Goal: Navigation & Orientation: Find specific page/section

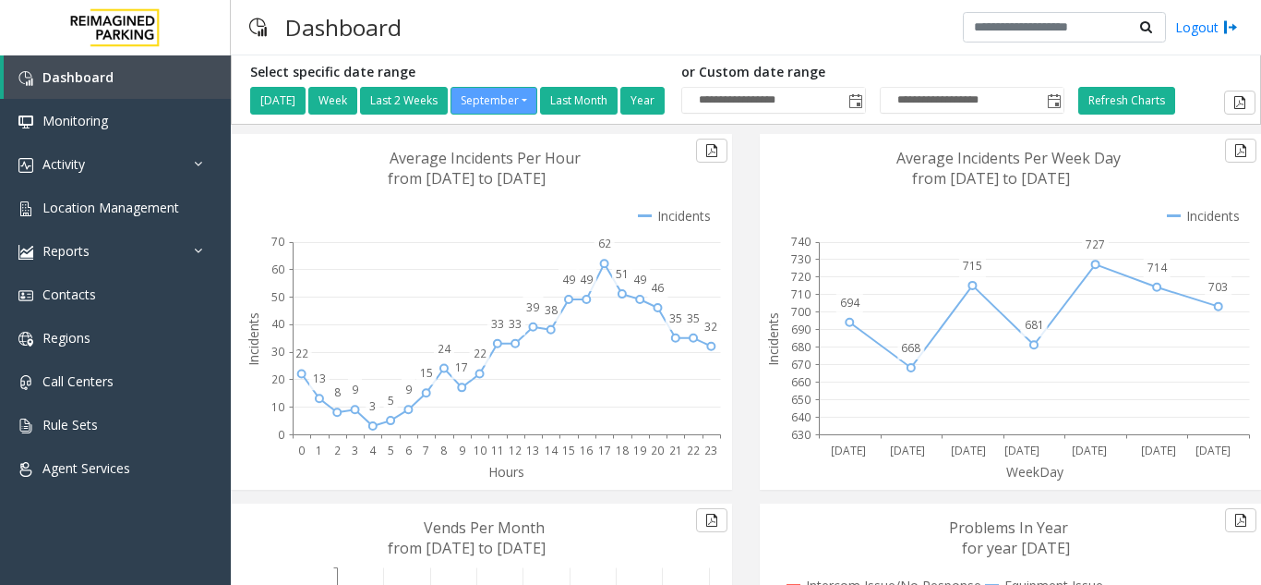
drag, startPoint x: 604, startPoint y: 269, endPoint x: 570, endPoint y: 238, distance: 45.8
click at [590, 236] on g "Hours 0 1 2 3 4 5 6 7 8 9 10 11 12 13 14 15 16 17 18 19 20 21 22 23 22 13 8 9 3…" at bounding box center [483, 312] width 486 height 356
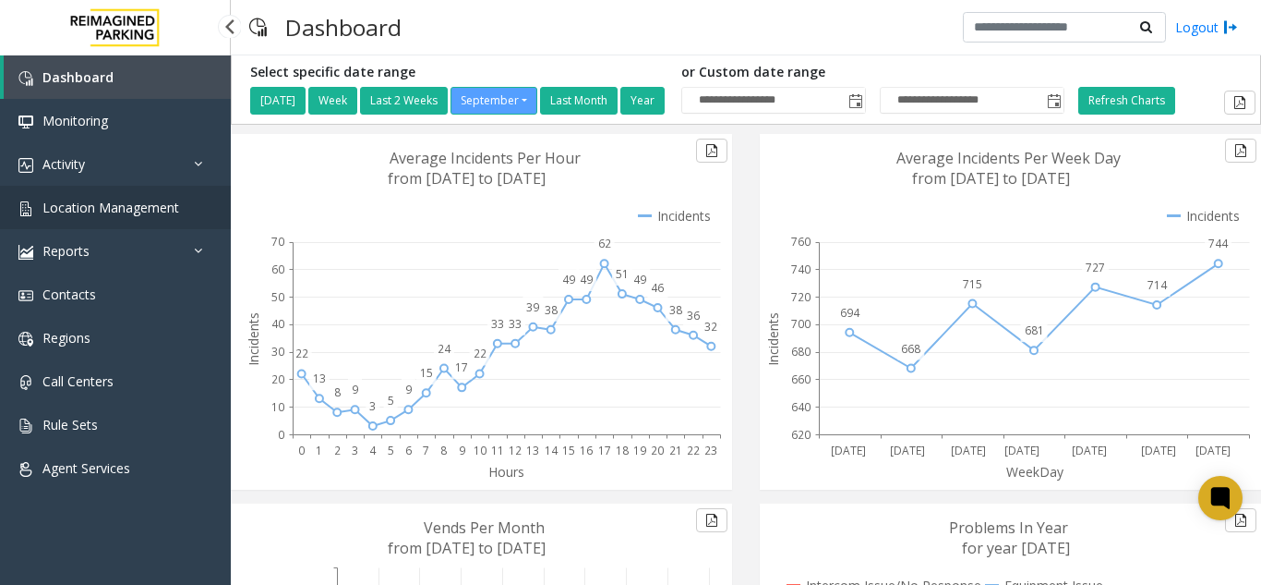
click at [170, 211] on span "Location Management" at bounding box center [110, 208] width 137 height 18
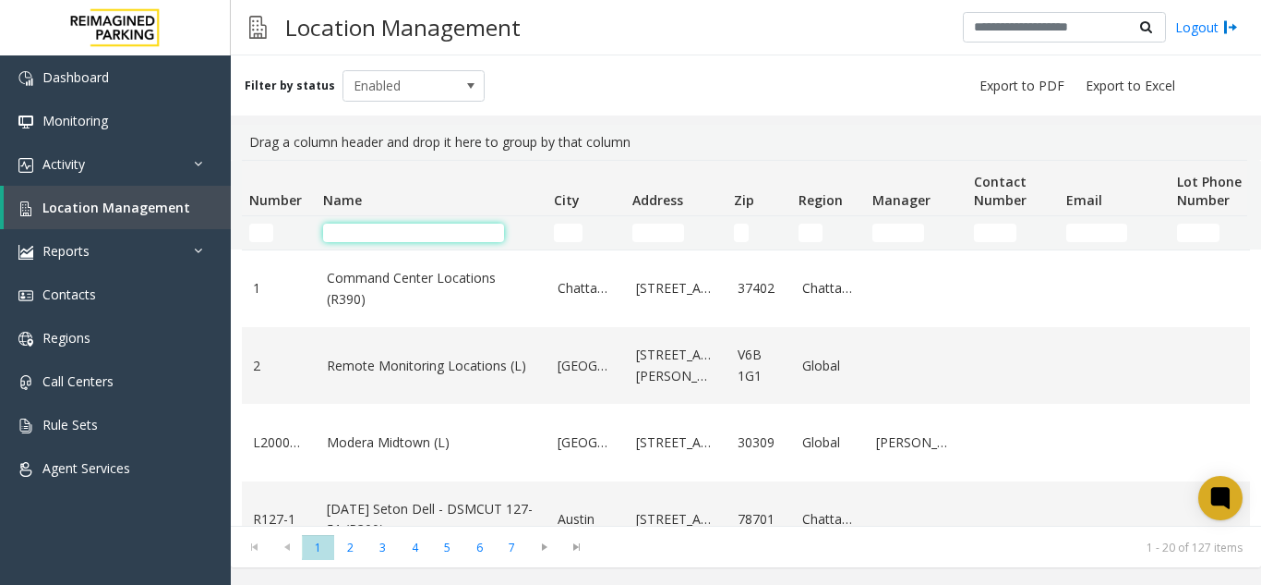
click at [355, 238] on input "Name Filter" at bounding box center [413, 232] width 181 height 18
type input "******"
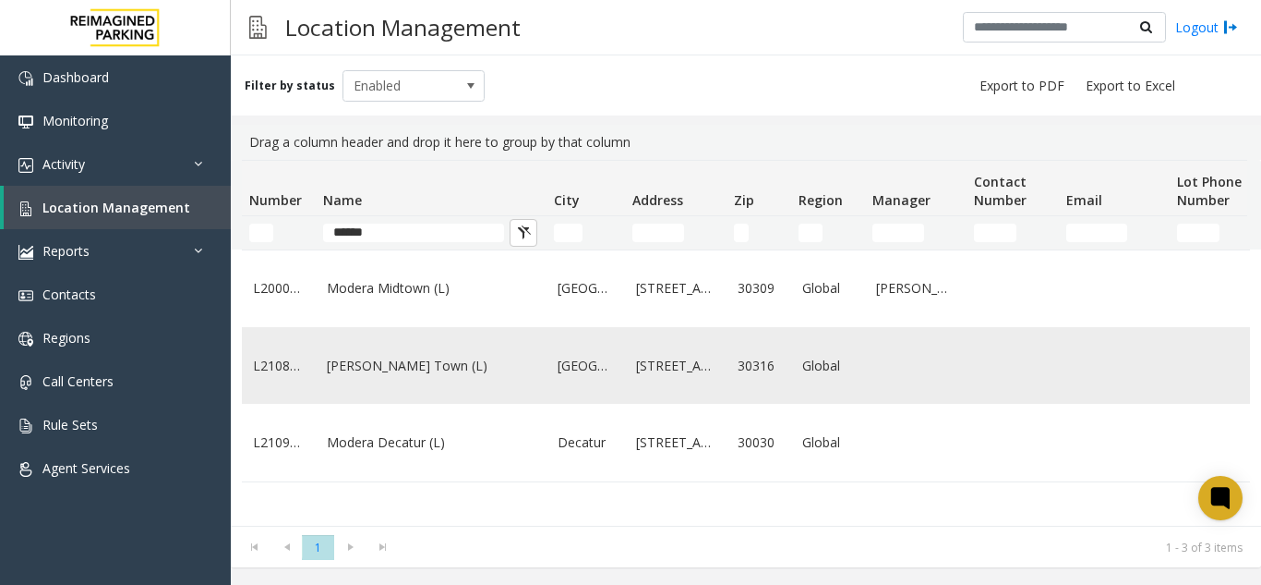
click at [428, 376] on link "Modera - Reynolds Town (L)" at bounding box center [431, 366] width 209 height 20
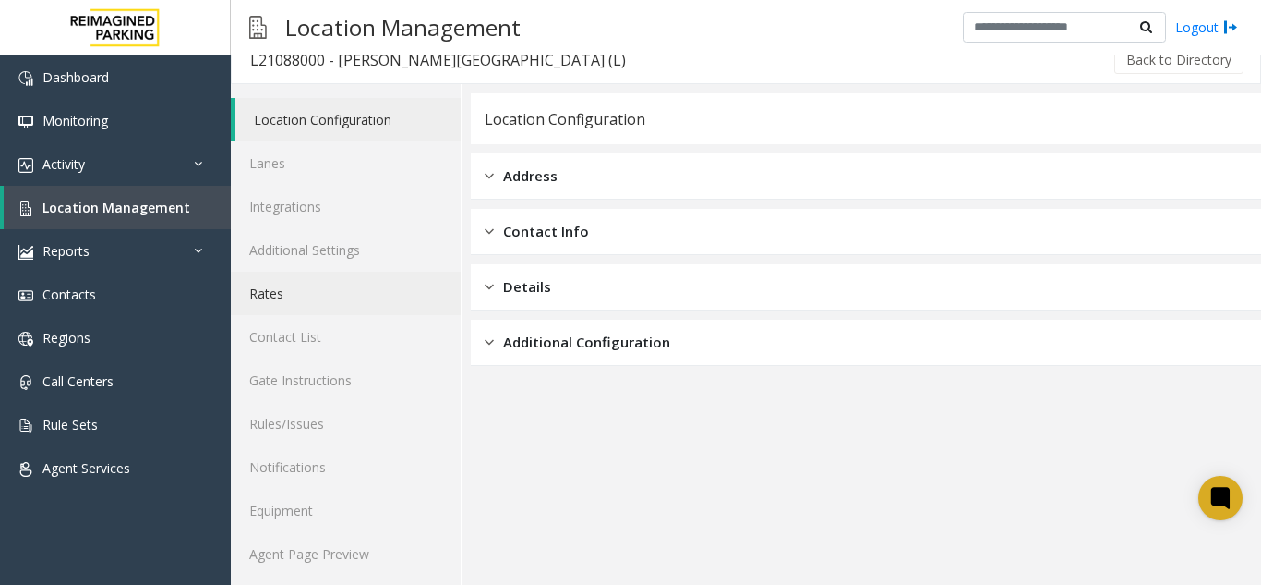
scroll to position [24, 0]
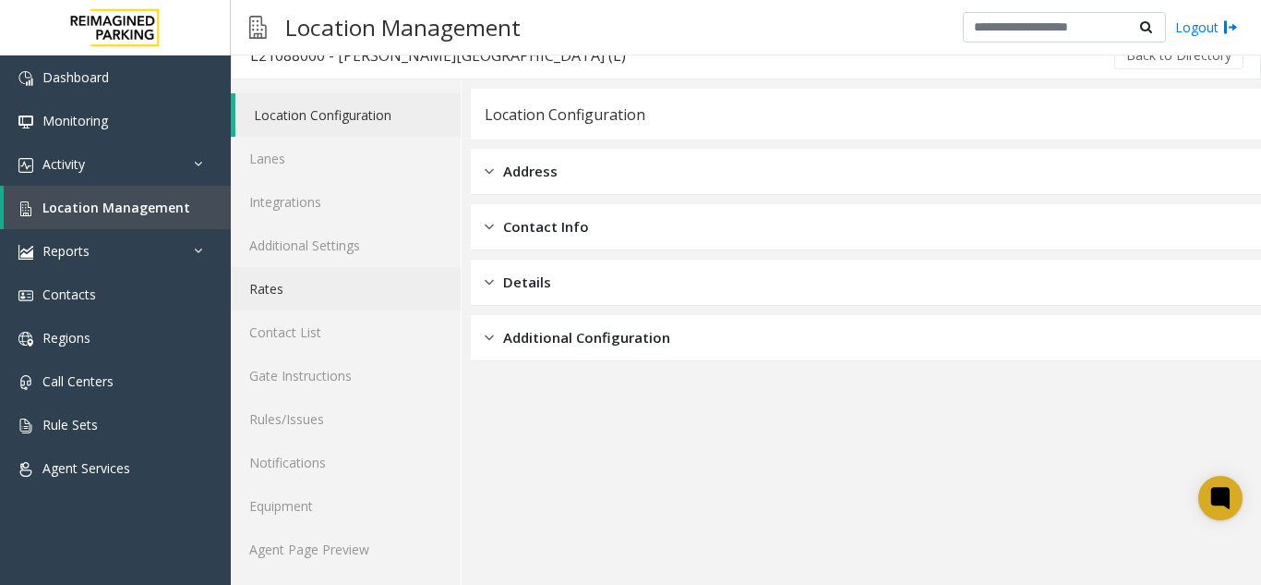
click at [355, 304] on link "Rates" at bounding box center [346, 288] width 230 height 43
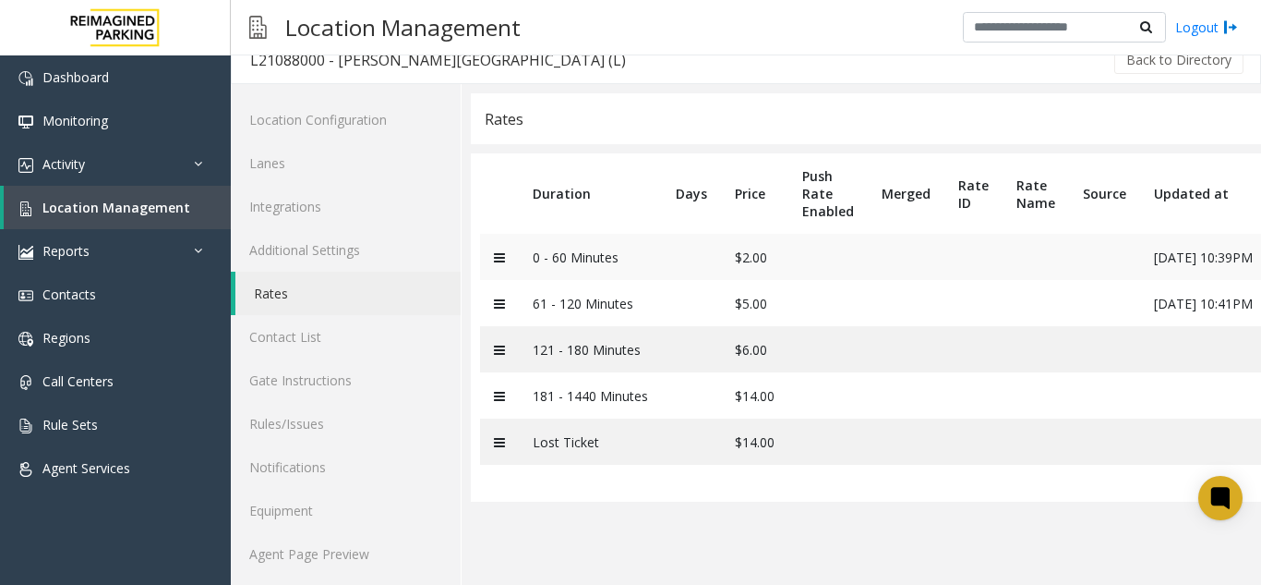
scroll to position [24, 0]
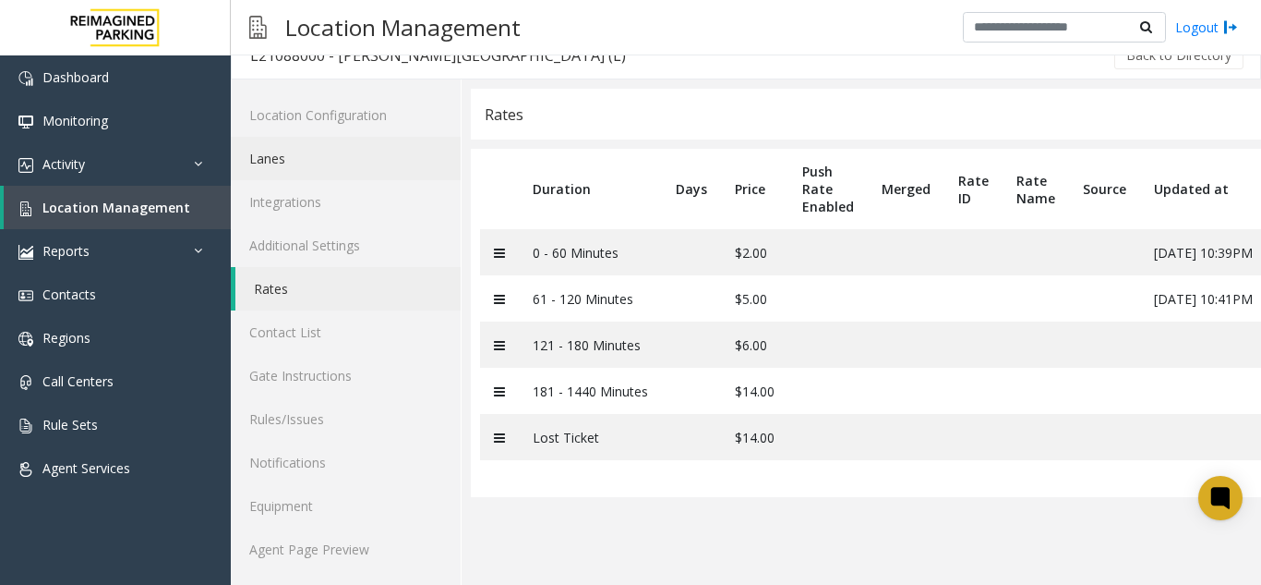
click at [263, 156] on link "Lanes" at bounding box center [346, 158] width 230 height 43
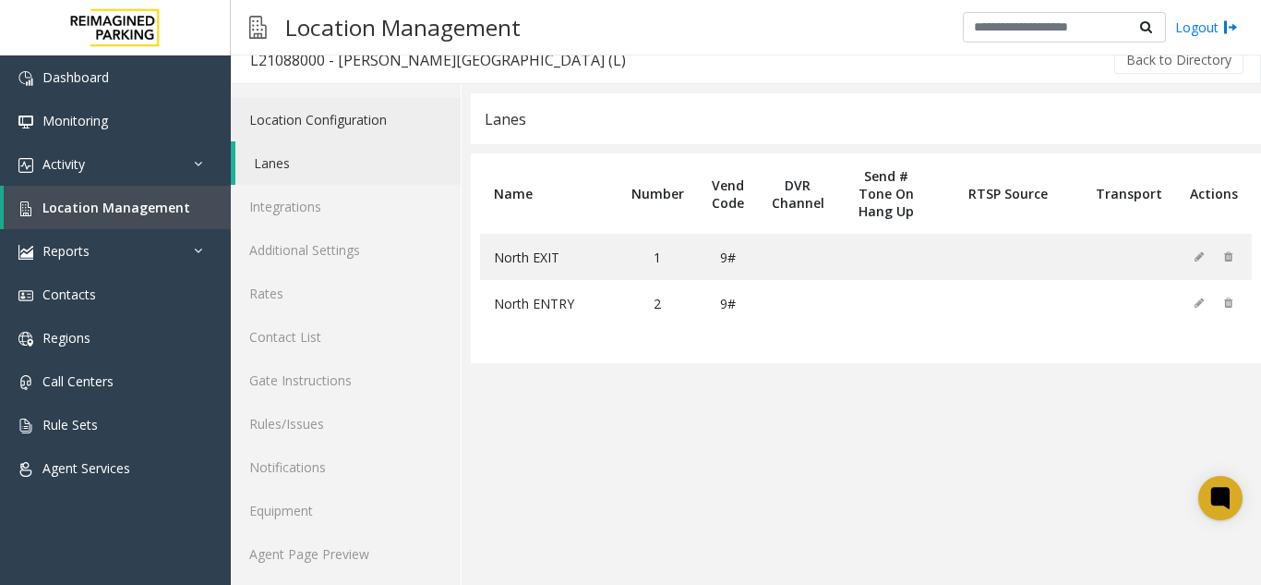
scroll to position [24, 0]
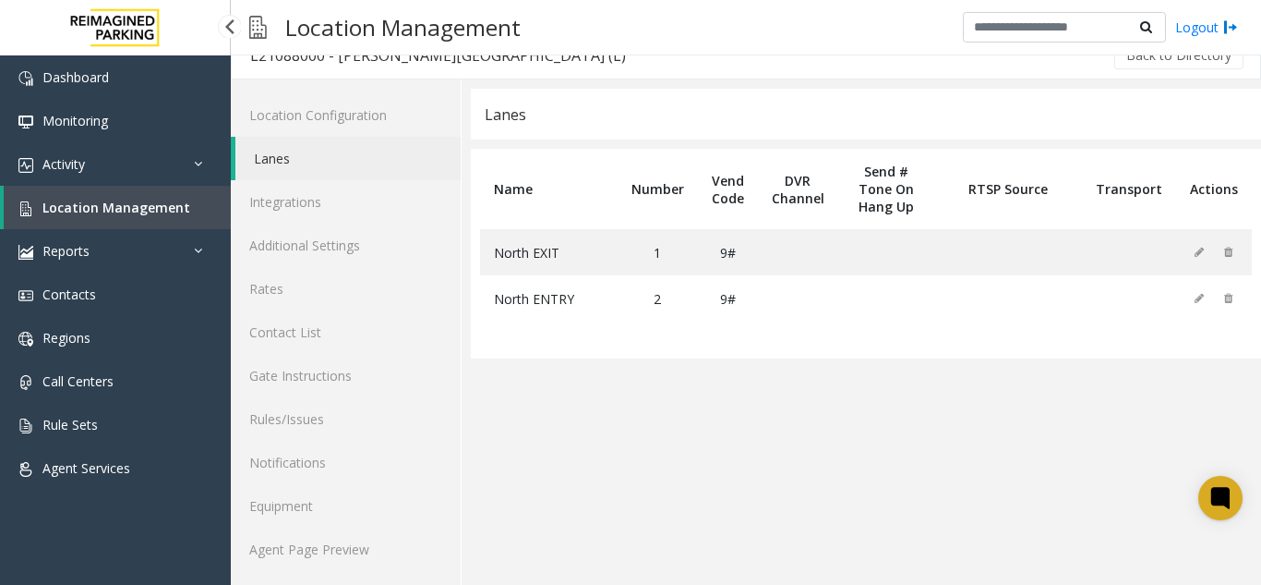
click at [145, 200] on span "Location Management" at bounding box center [116, 208] width 148 height 18
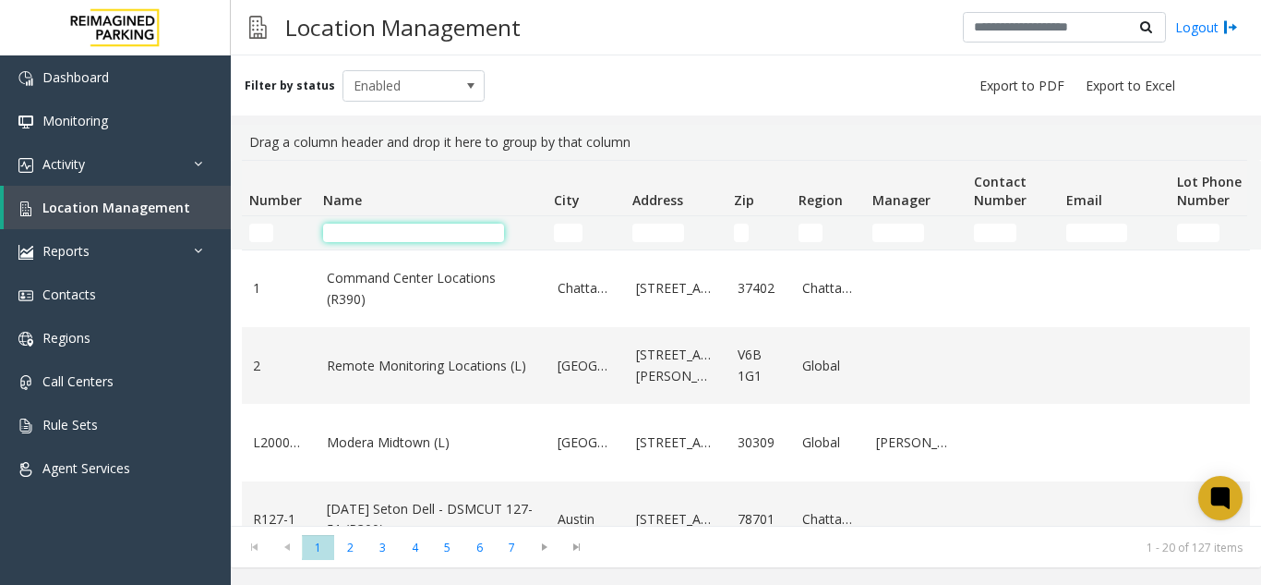
click at [357, 231] on input "Name Filter" at bounding box center [413, 232] width 181 height 18
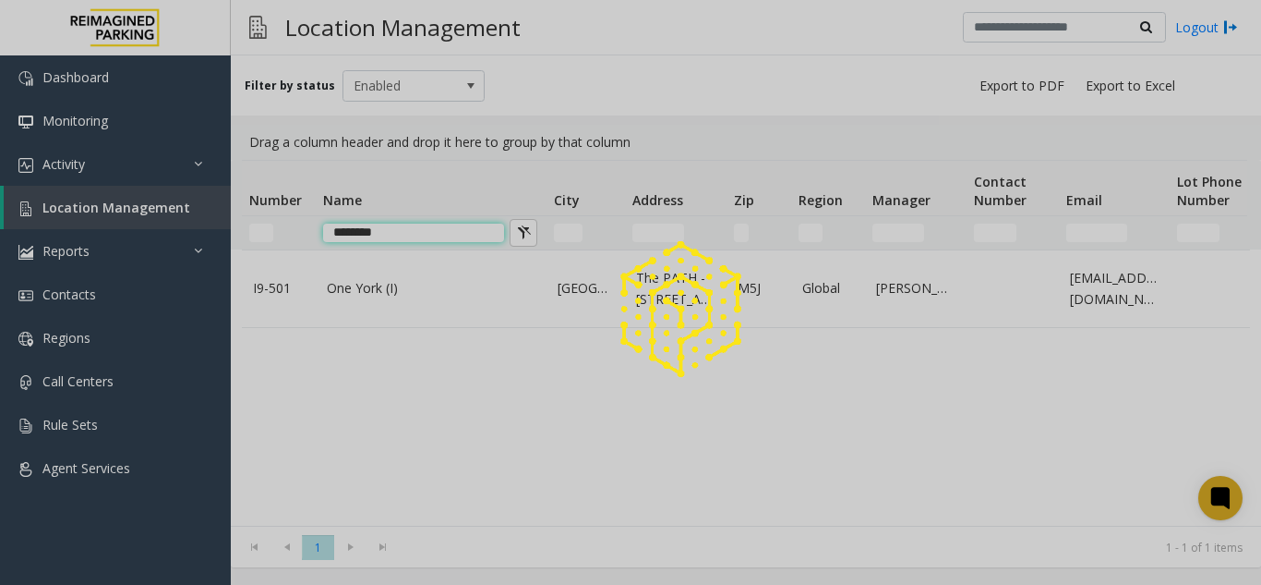
type input "********"
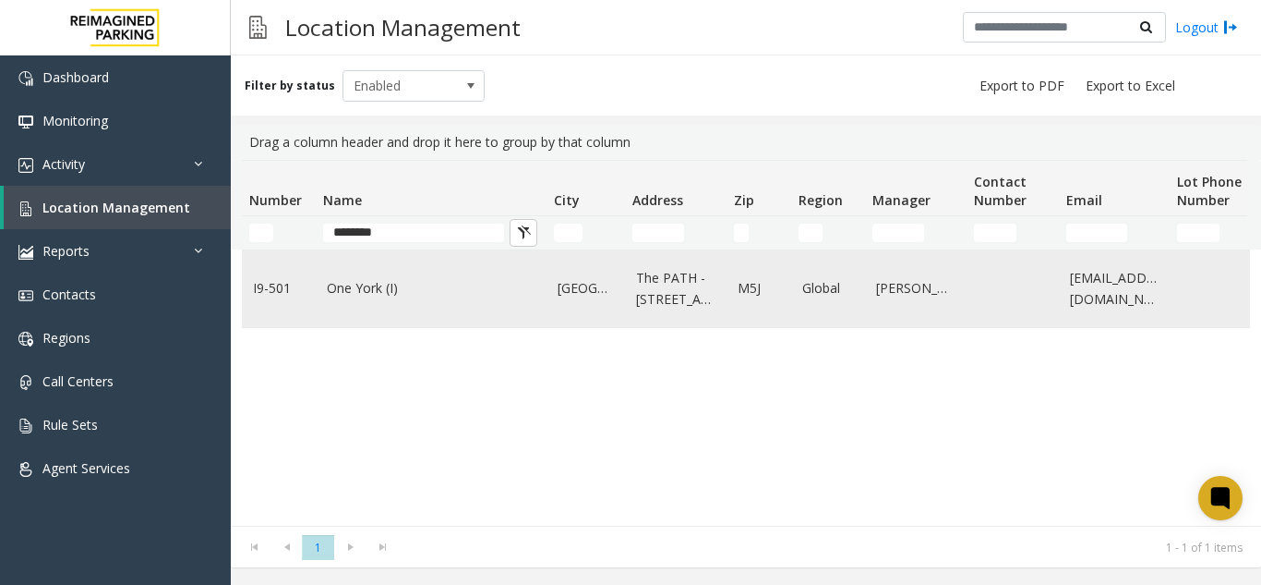
click at [318, 295] on td "One York (I)" at bounding box center [431, 288] width 231 height 77
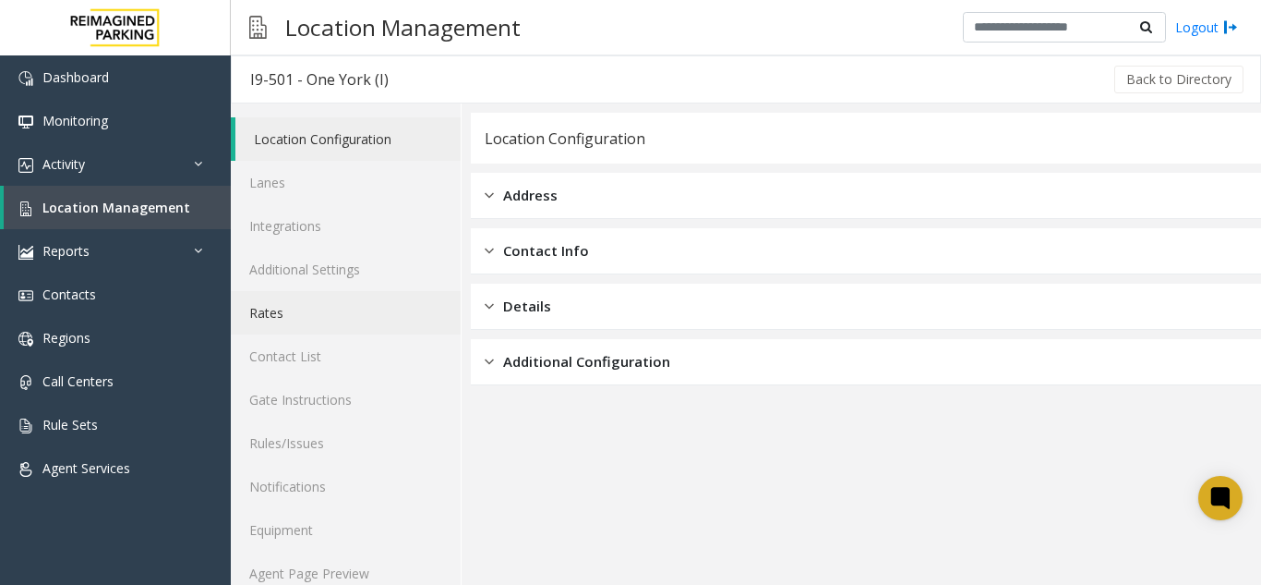
click at [357, 295] on link "Rates" at bounding box center [346, 312] width 230 height 43
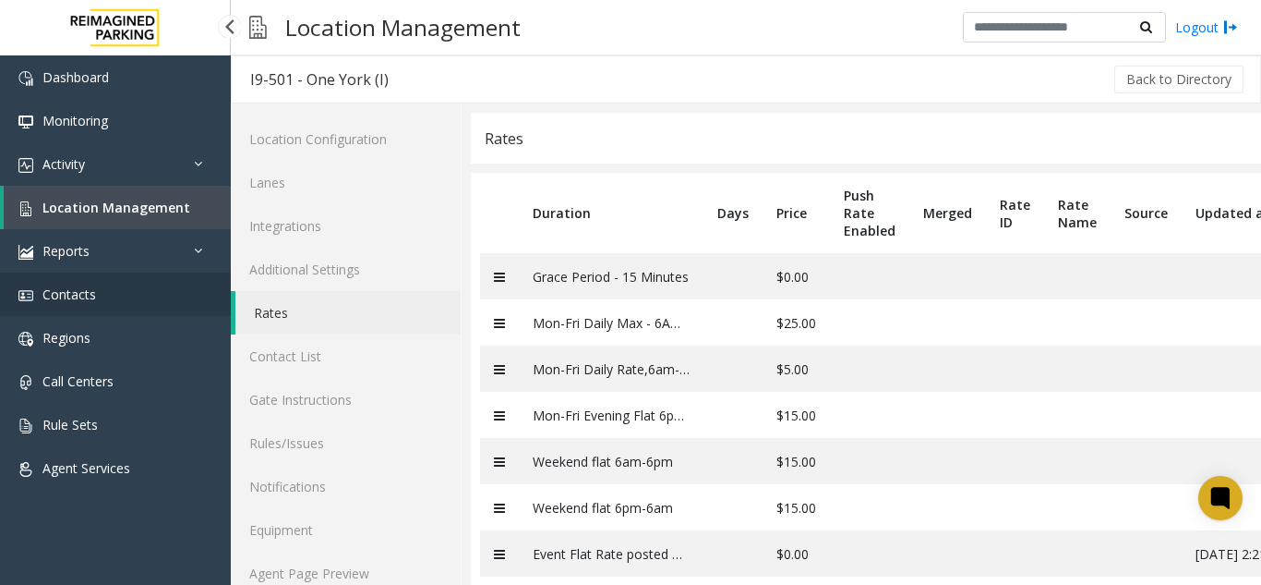
click at [166, 283] on link "Contacts" at bounding box center [115, 293] width 231 height 43
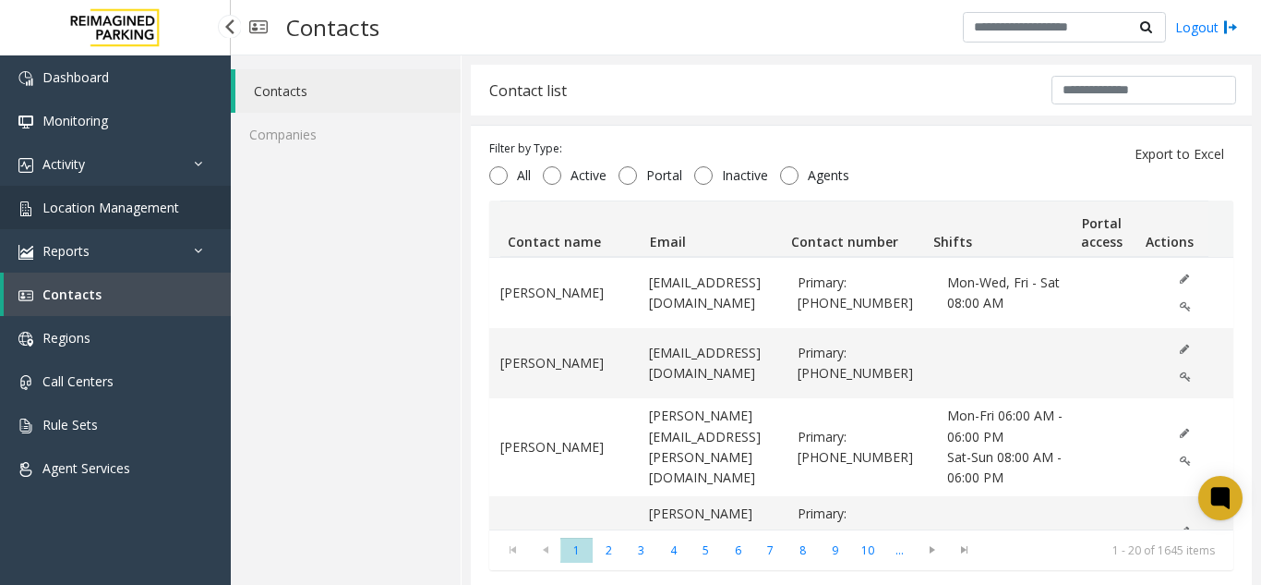
click at [34, 199] on link "Location Management" at bounding box center [115, 207] width 231 height 43
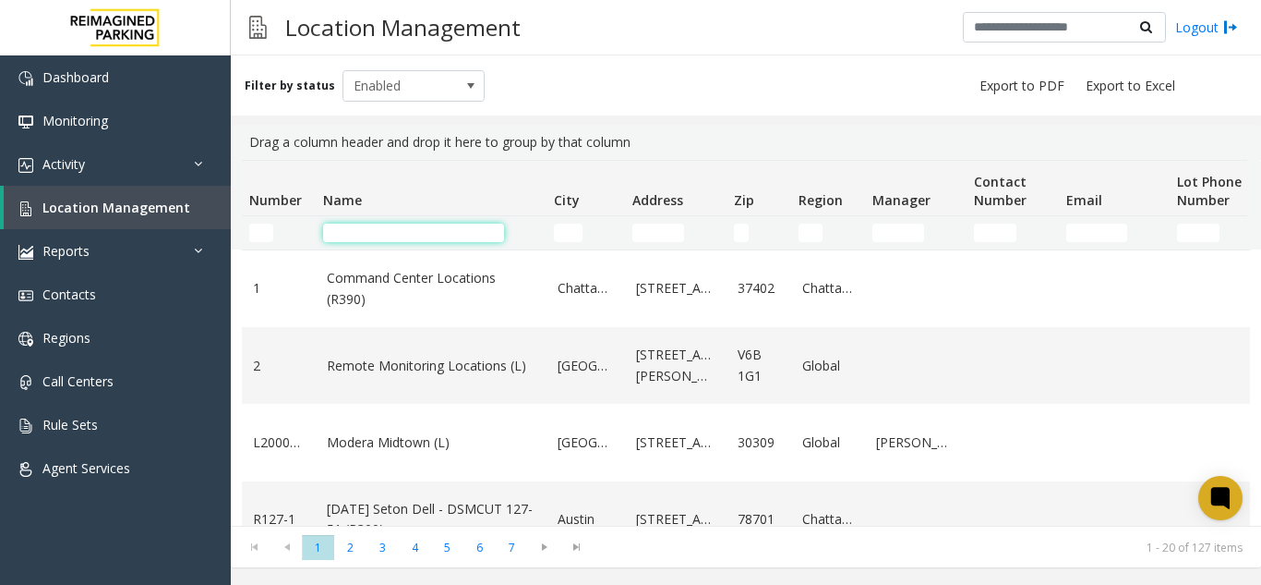
click at [346, 236] on input "Name Filter" at bounding box center [413, 232] width 181 height 18
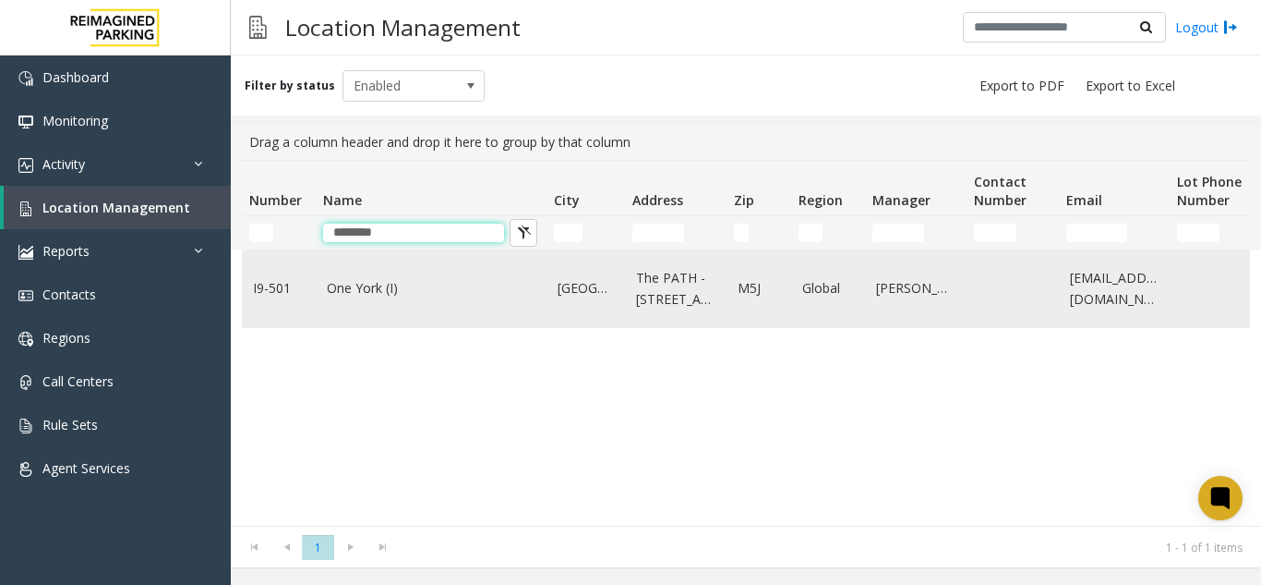
type input "********"
click at [344, 306] on td "One York (I)" at bounding box center [431, 288] width 231 height 77
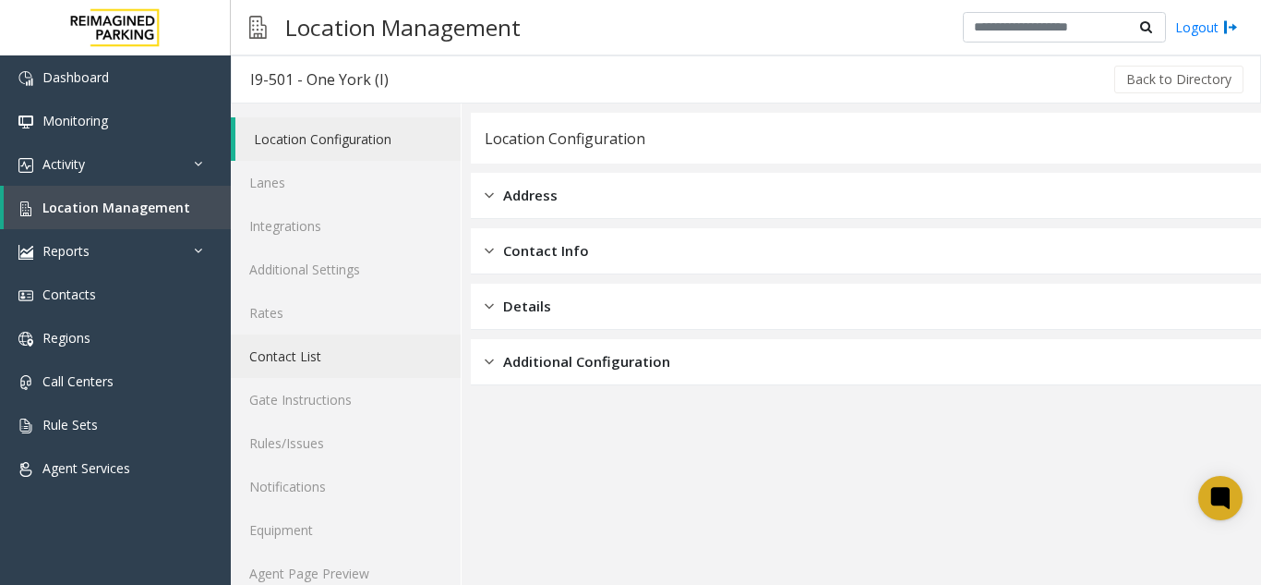
click at [281, 352] on link "Contact List" at bounding box center [346, 355] width 230 height 43
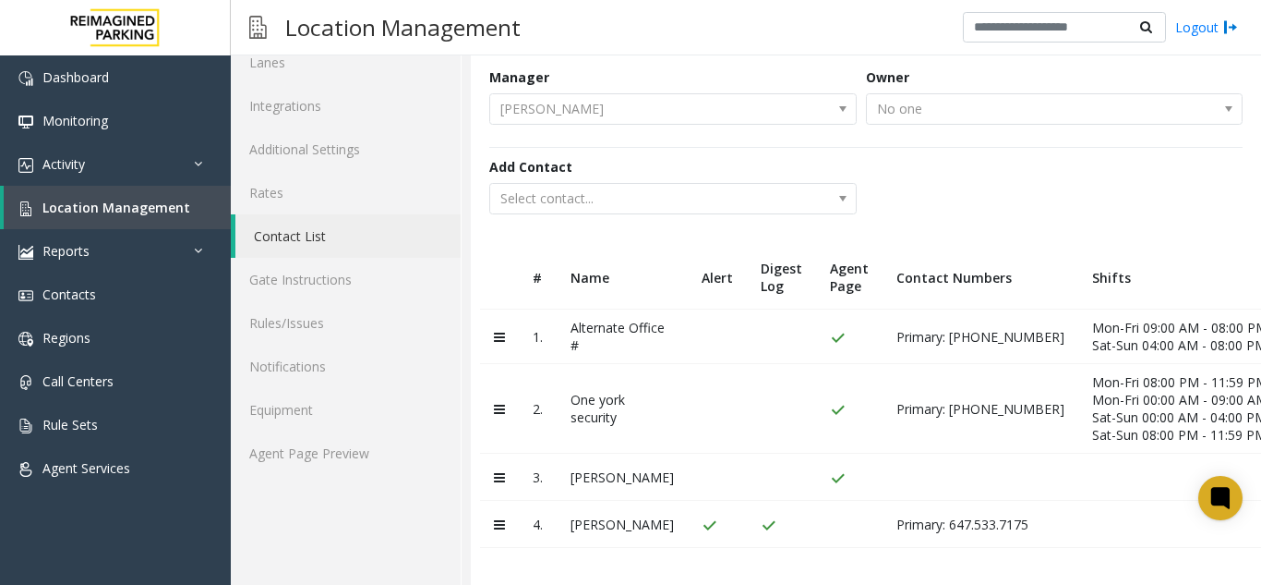
scroll to position [149, 0]
click at [371, 439] on link "Agent Page Preview" at bounding box center [346, 452] width 230 height 43
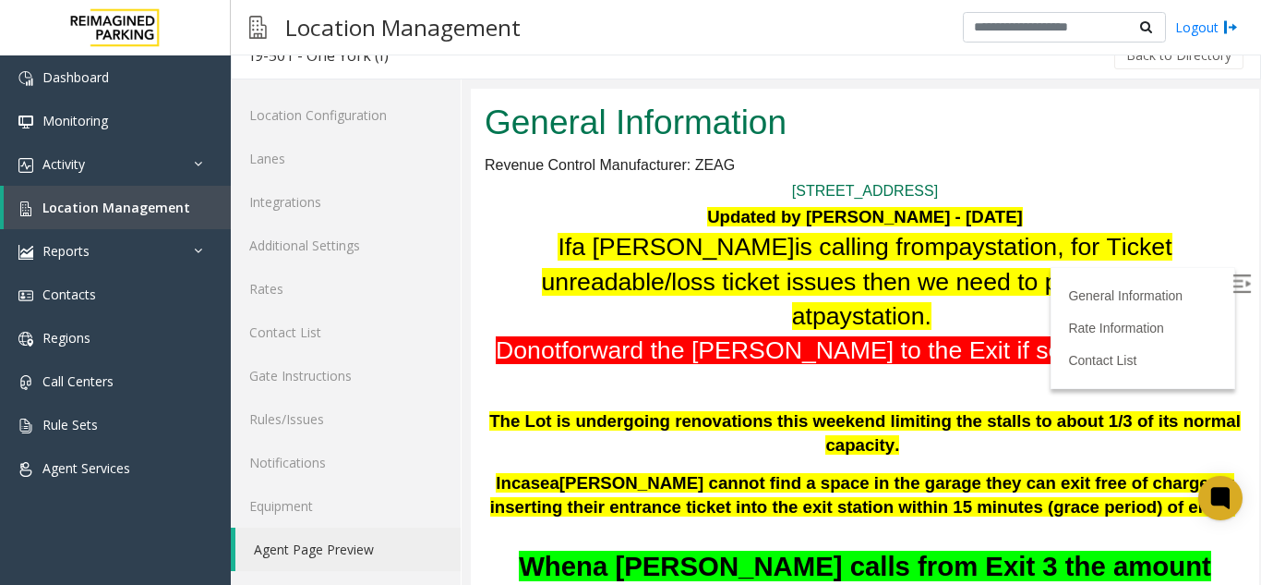
scroll to position [92, 0]
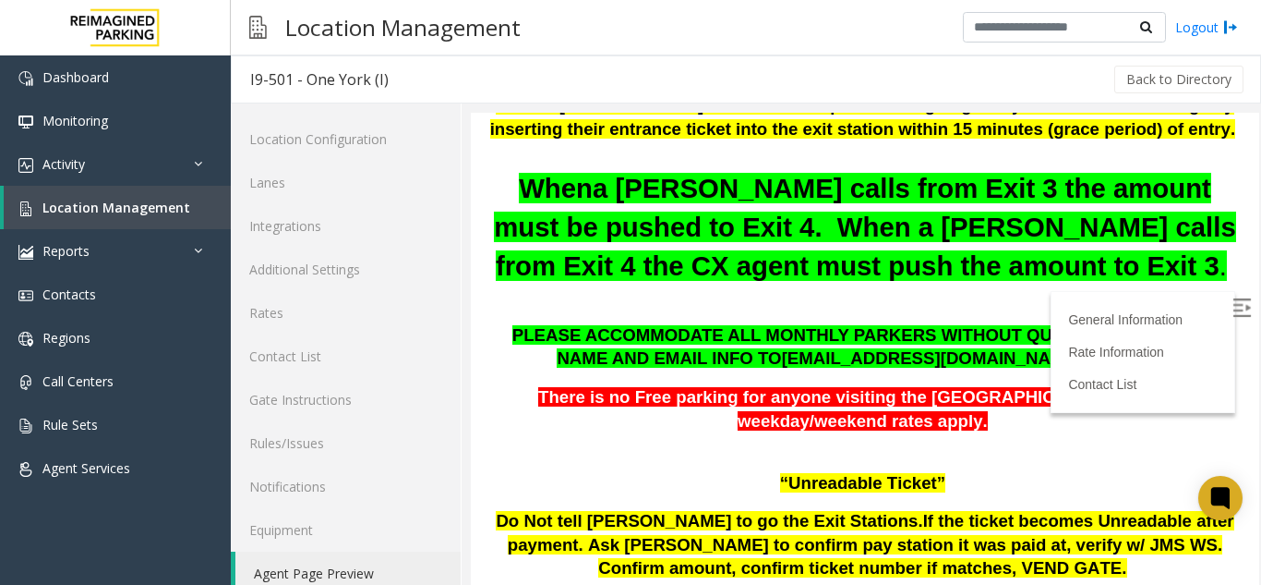
scroll to position [554, 0]
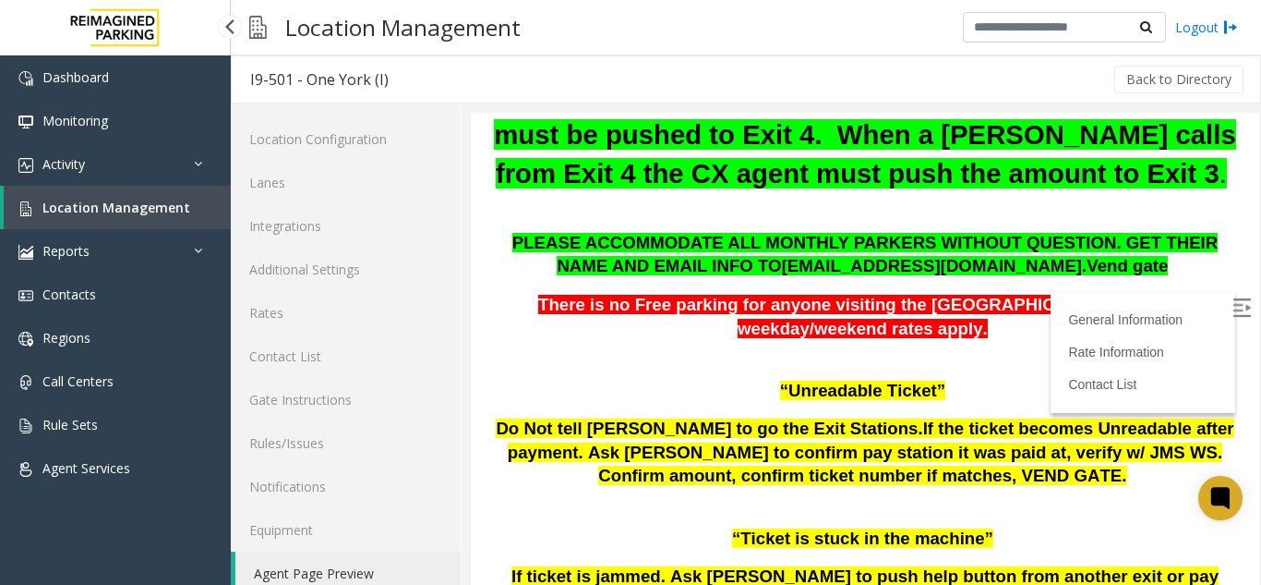
click at [91, 196] on link "Location Management" at bounding box center [117, 207] width 227 height 43
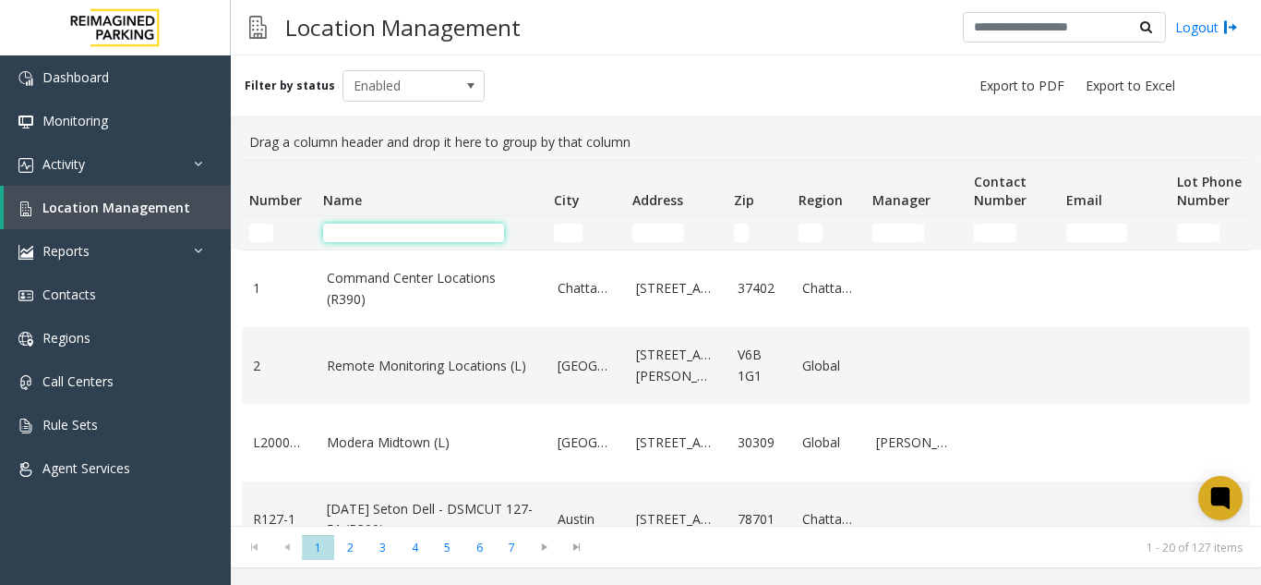
click at [410, 235] on input "Name Filter" at bounding box center [413, 232] width 181 height 18
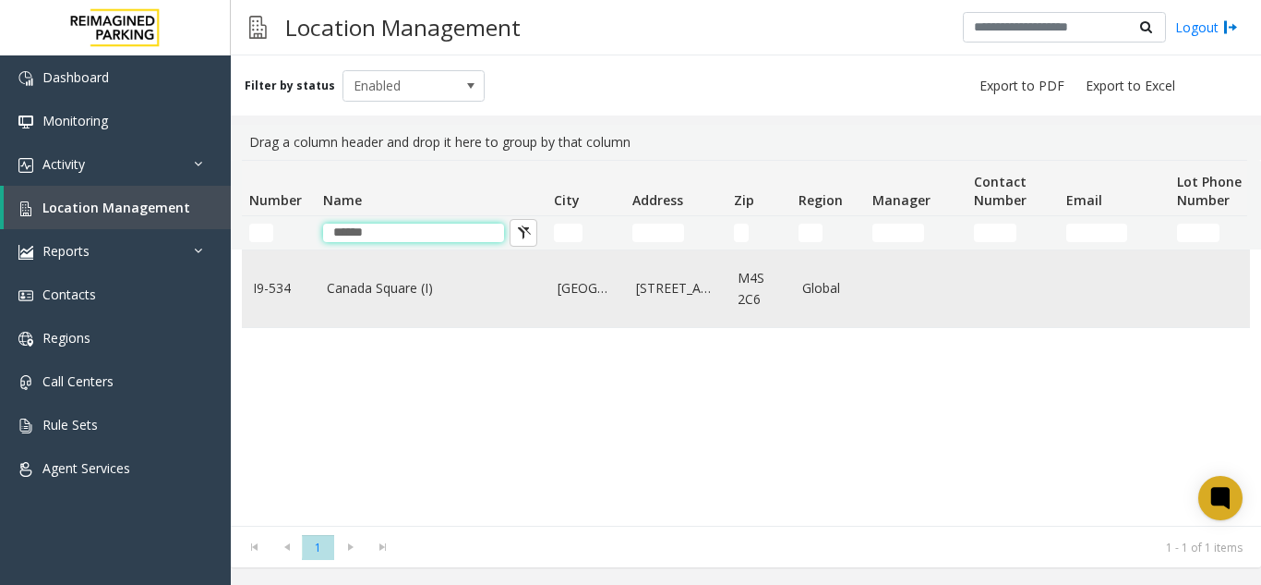
type input "******"
click at [381, 291] on link "Canada Square (I)" at bounding box center [431, 288] width 209 height 20
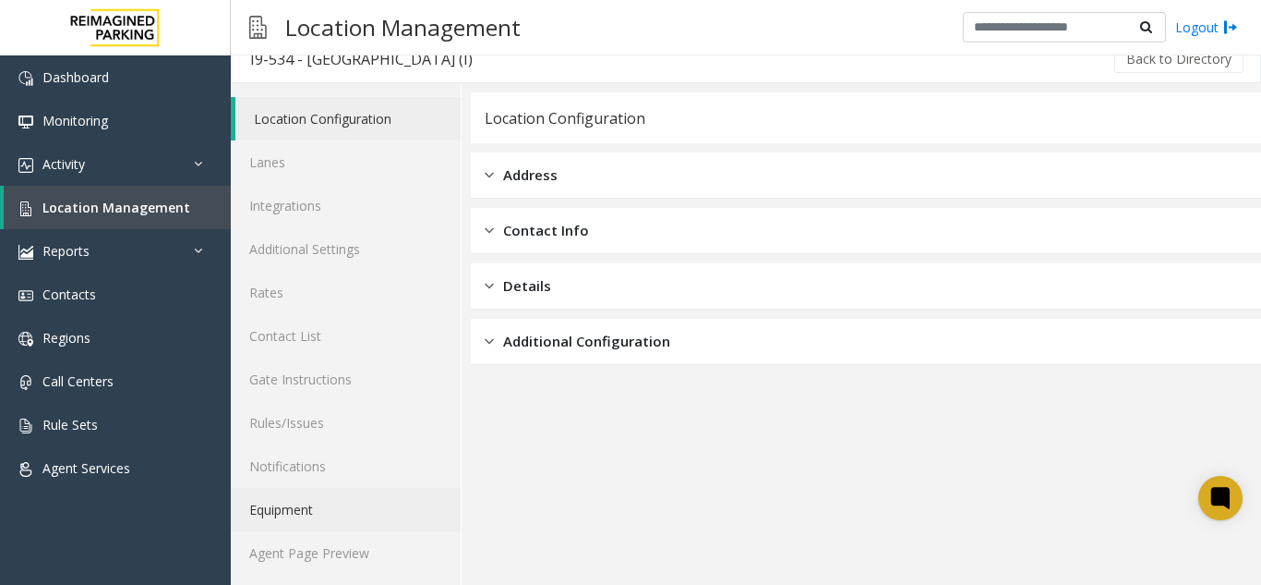
scroll to position [24, 0]
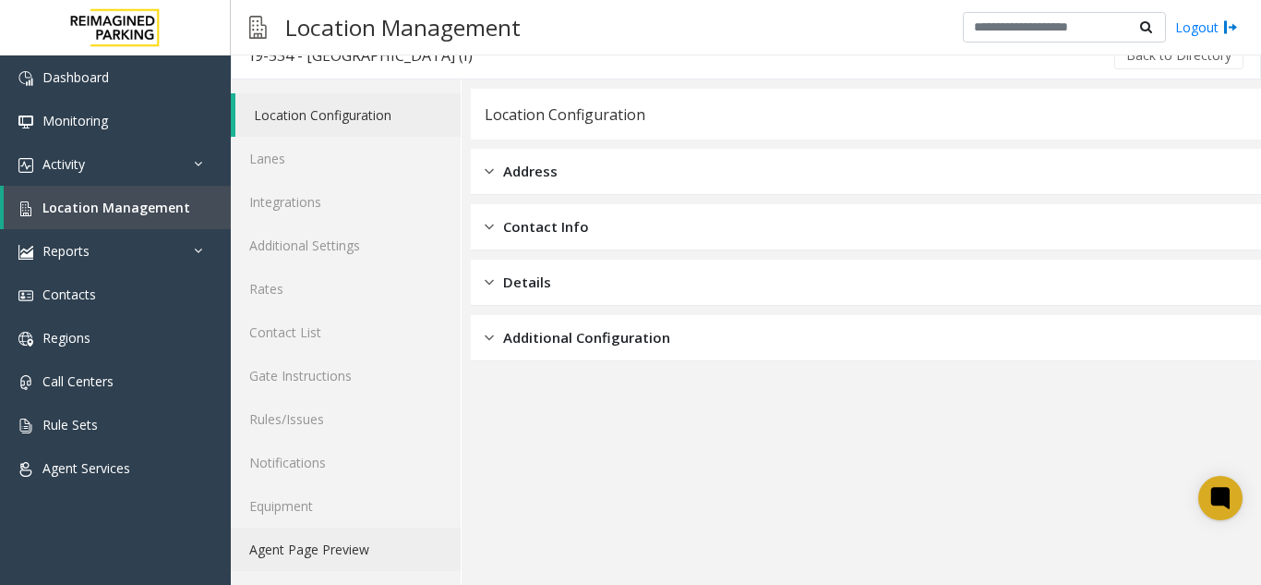
click at [326, 549] on link "Agent Page Preview" at bounding box center [346, 548] width 230 height 43
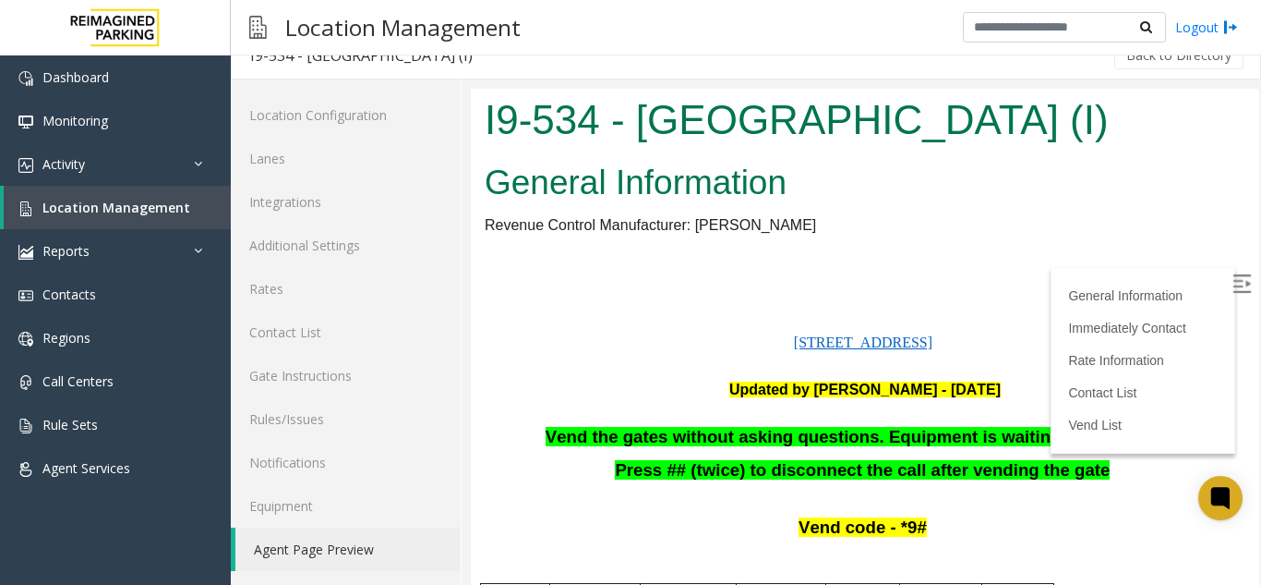
scroll to position [185, 0]
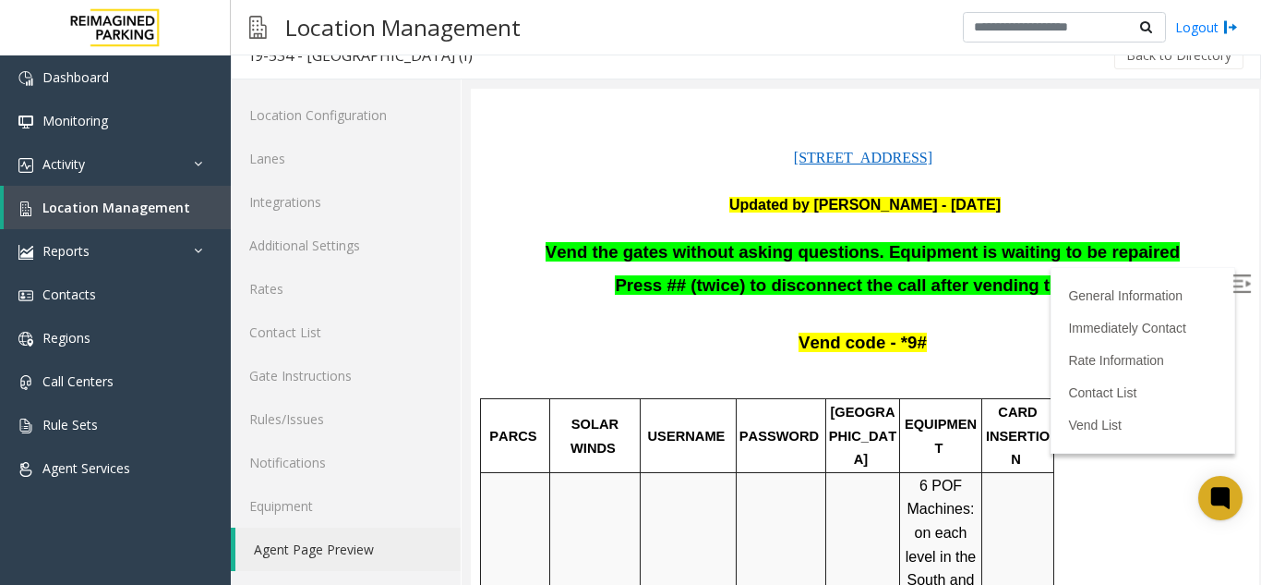
click at [1233, 283] on img at bounding box center [1242, 283] width 18 height 18
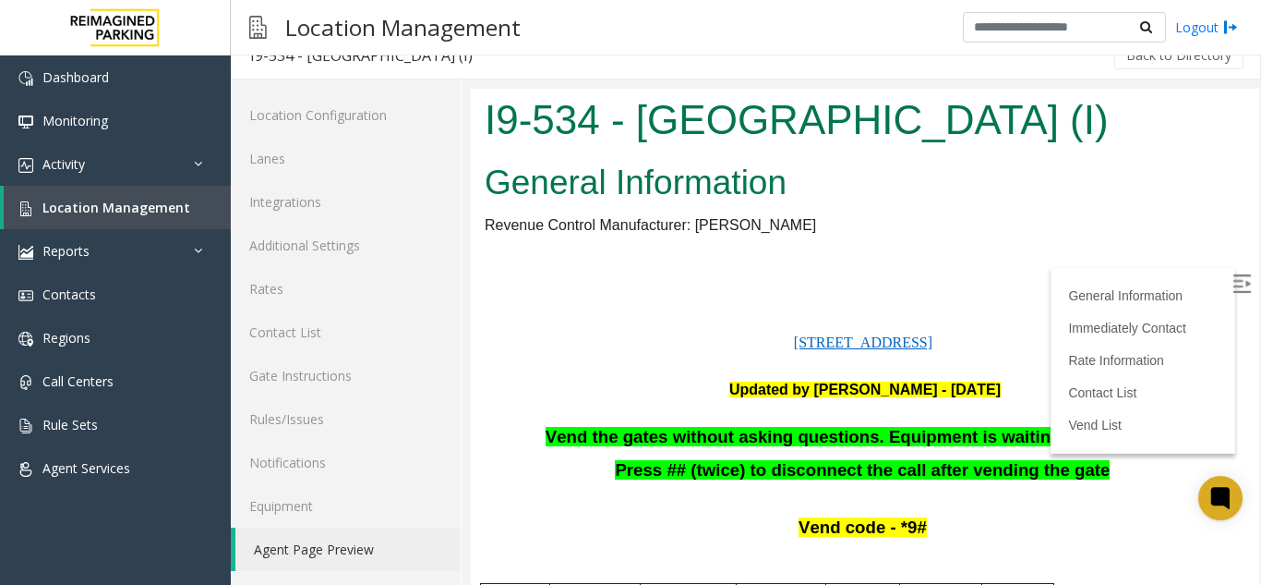
scroll to position [92, 0]
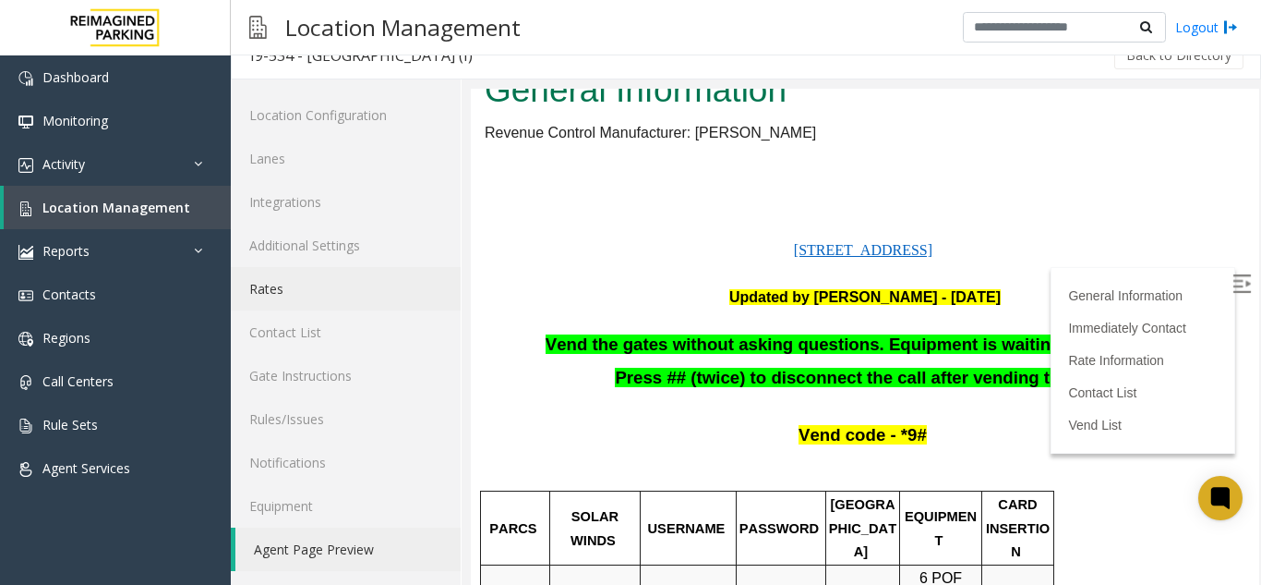
click at [411, 271] on link "Rates" at bounding box center [346, 288] width 230 height 43
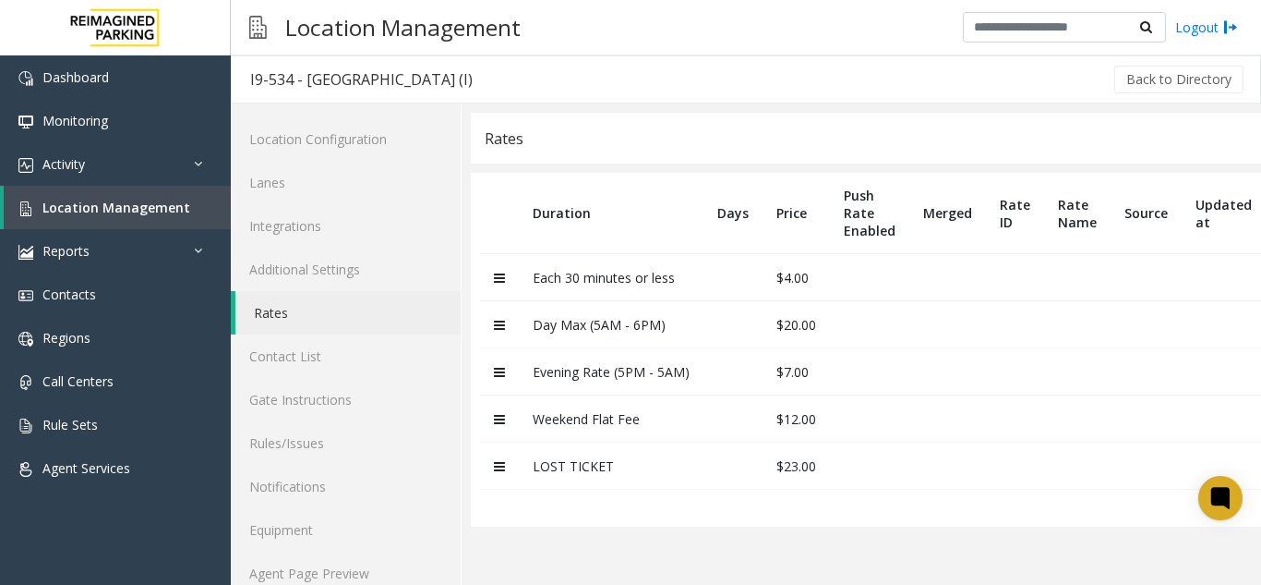
scroll to position [24, 0]
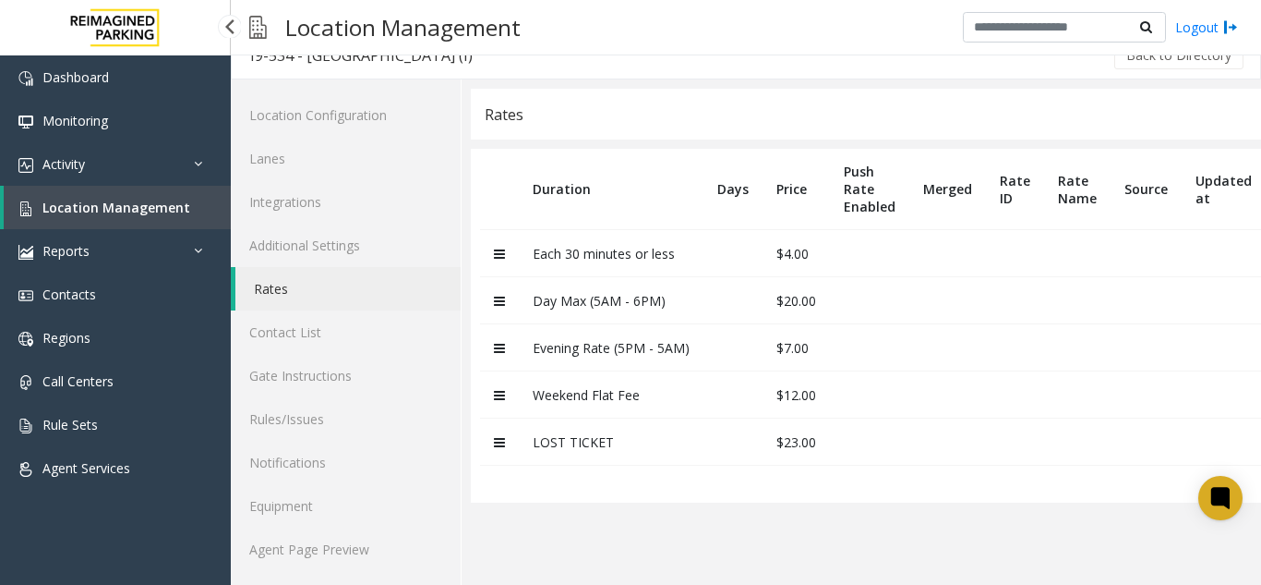
click at [148, 211] on span "Location Management" at bounding box center [116, 208] width 148 height 18
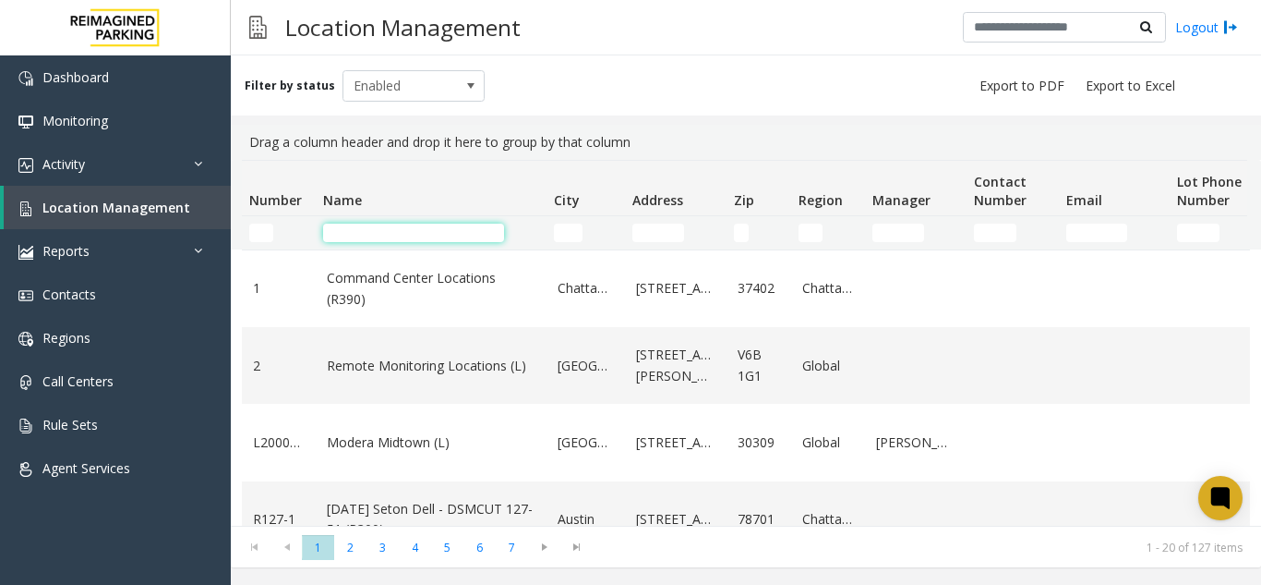
click at [365, 231] on input "Name Filter" at bounding box center [413, 232] width 181 height 18
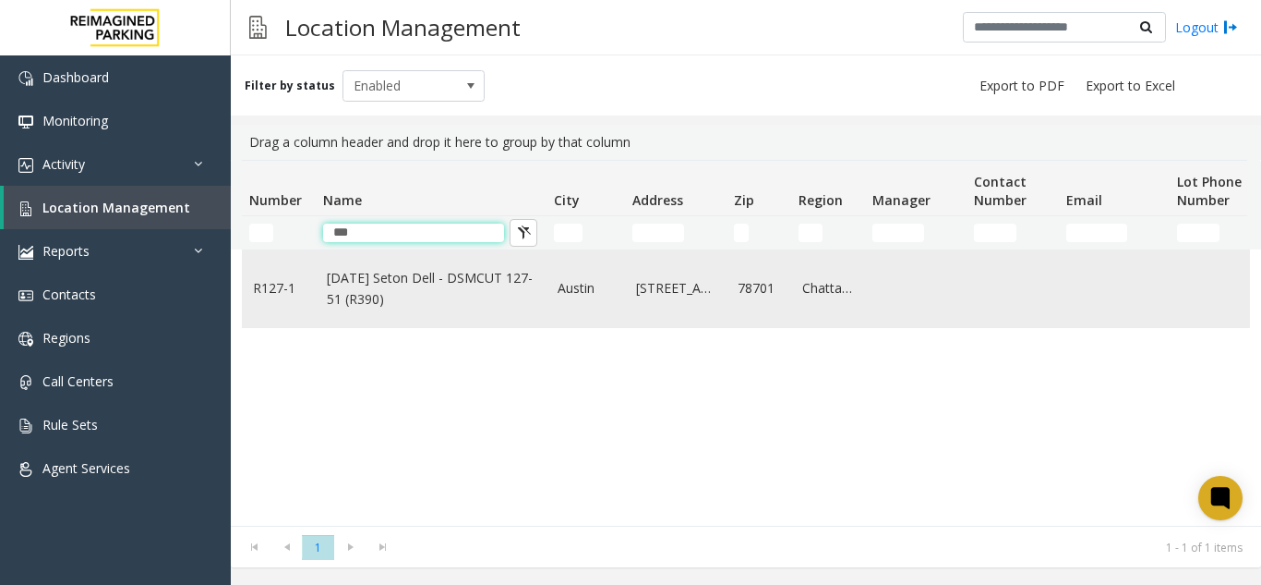
type input "***"
click at [371, 265] on td "Ascension Seton Dell - DSMCUT 127-51 (R390)" at bounding box center [431, 288] width 231 height 77
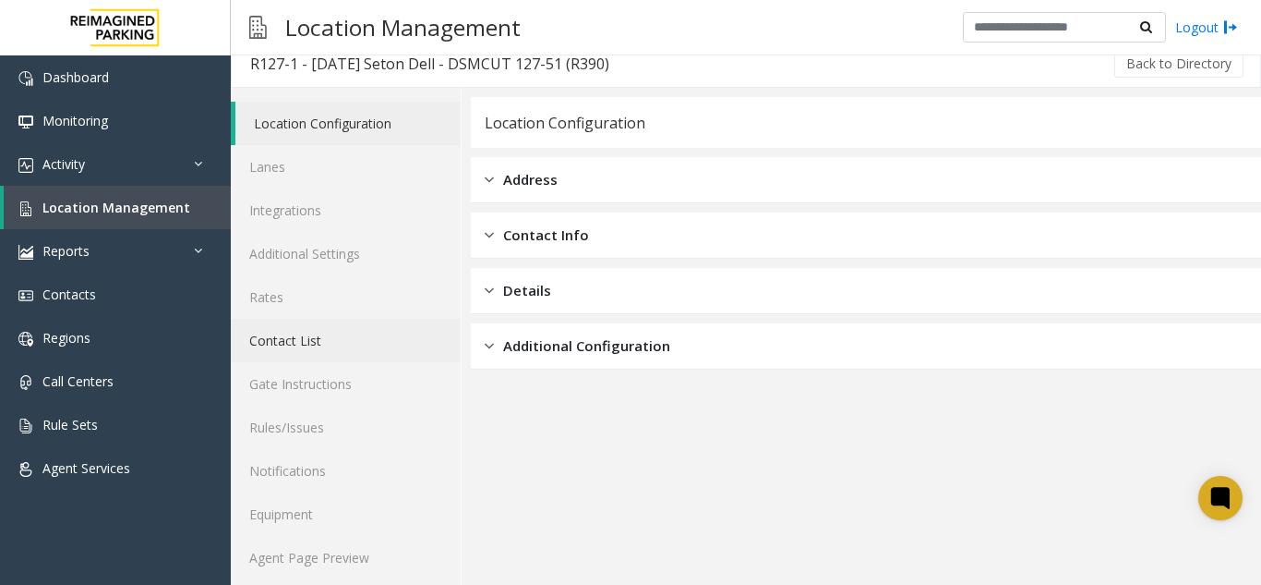
scroll to position [24, 0]
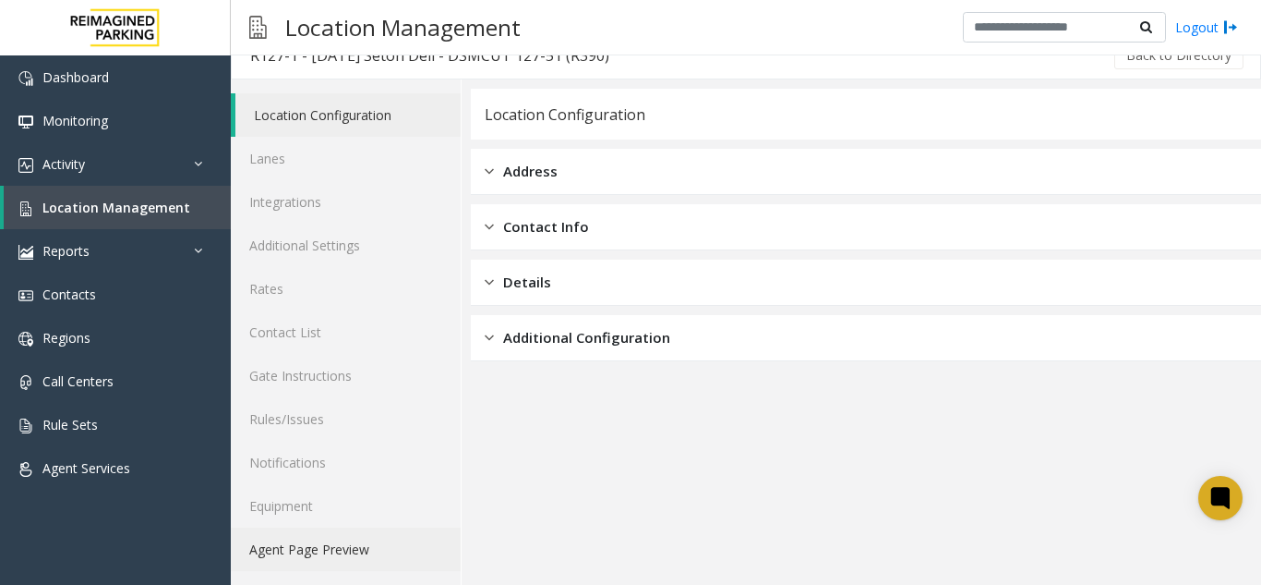
click at [266, 561] on link "Agent Page Preview" at bounding box center [346, 548] width 230 height 43
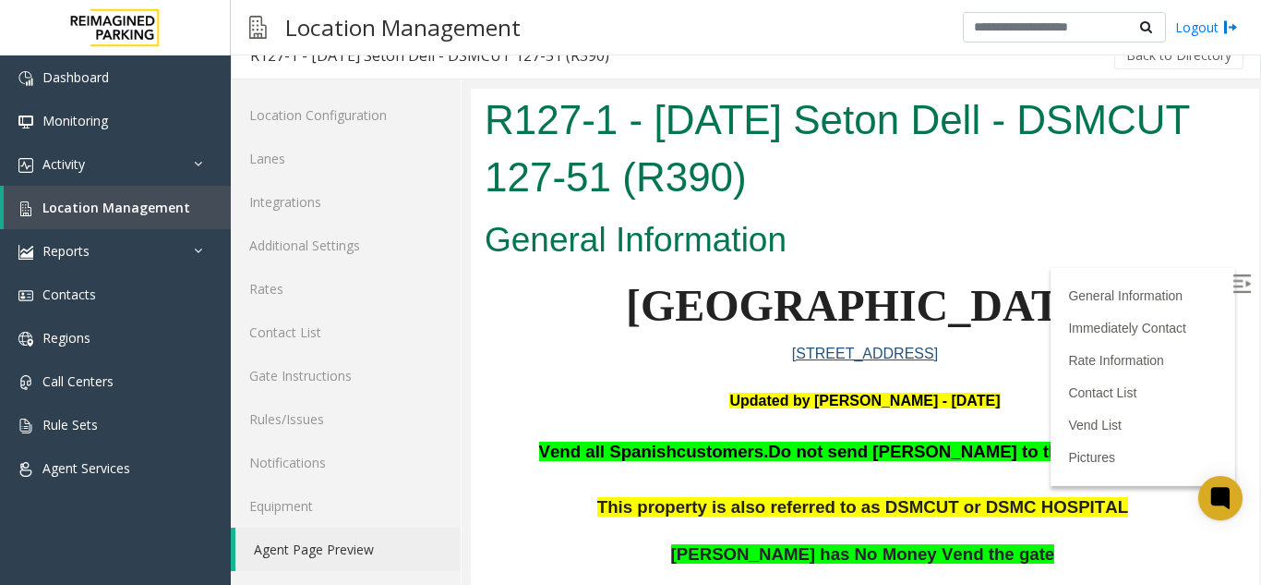
click at [1230, 272] on label at bounding box center [1244, 286] width 28 height 28
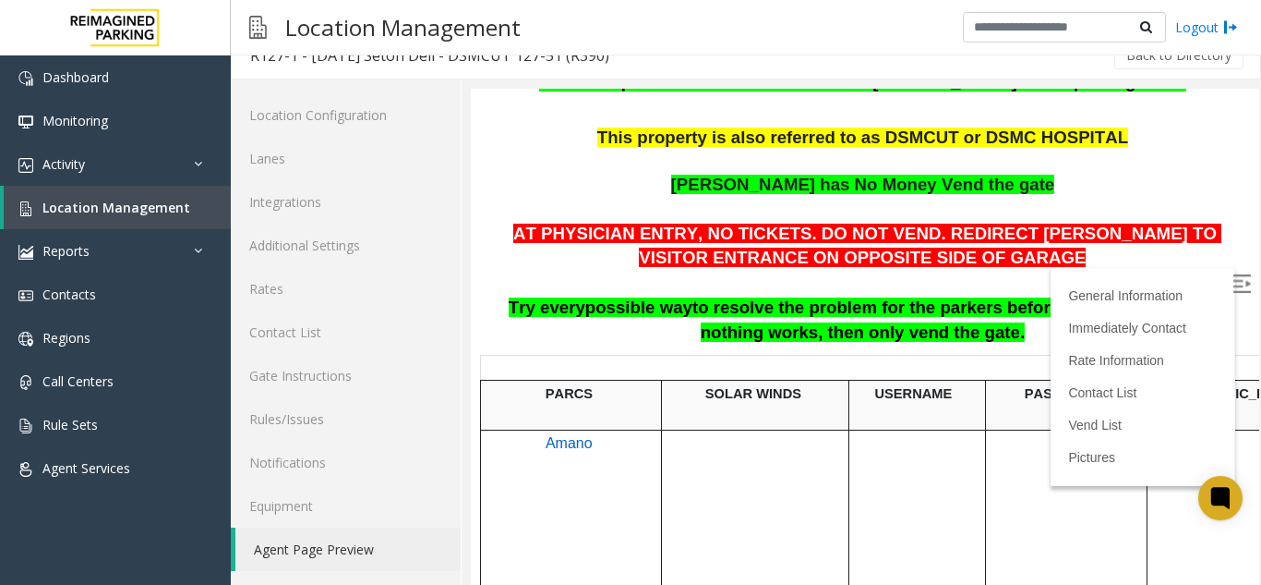
scroll to position [277, 0]
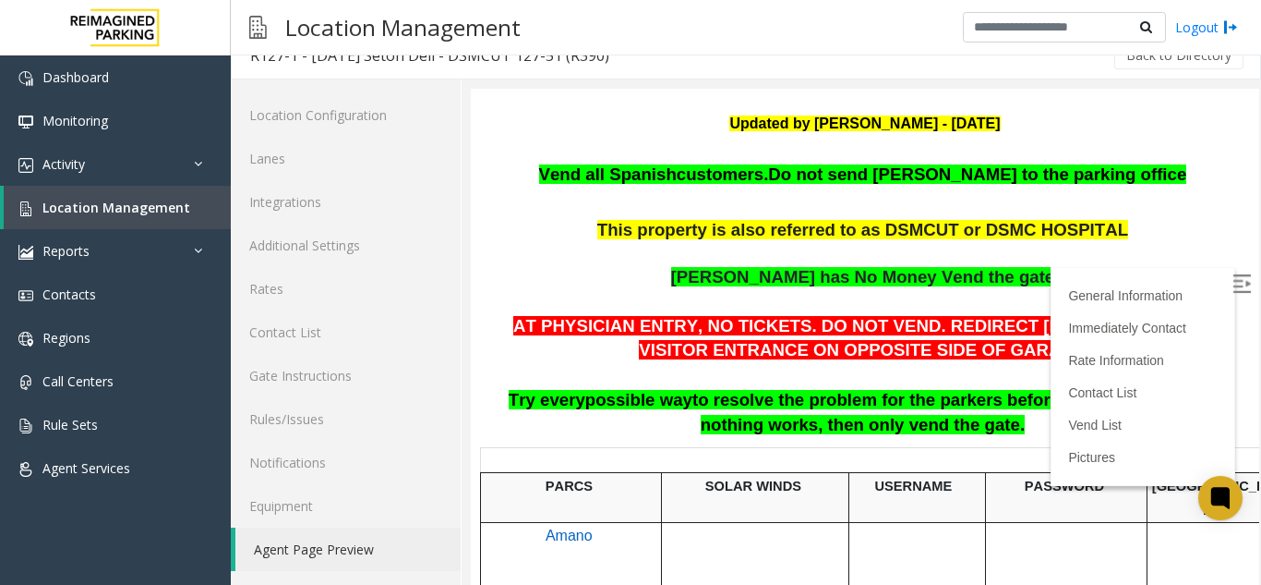
drag, startPoint x: 638, startPoint y: 226, endPoint x: 732, endPoint y: 223, distance: 94.2
drag, startPoint x: 732, startPoint y: 223, endPoint x: 601, endPoint y: 256, distance: 135.1
click at [601, 256] on p "This property is also referred to as DSMCUT or DSMC HOSPITAL" at bounding box center [865, 242] width 761 height 47
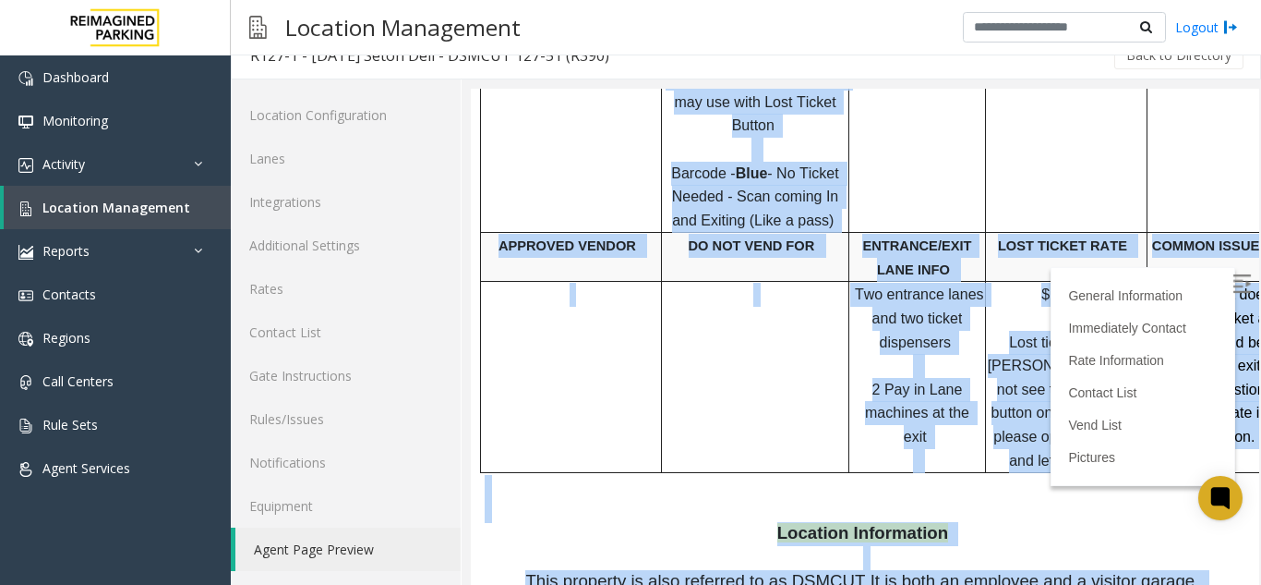
scroll to position [1247, 0]
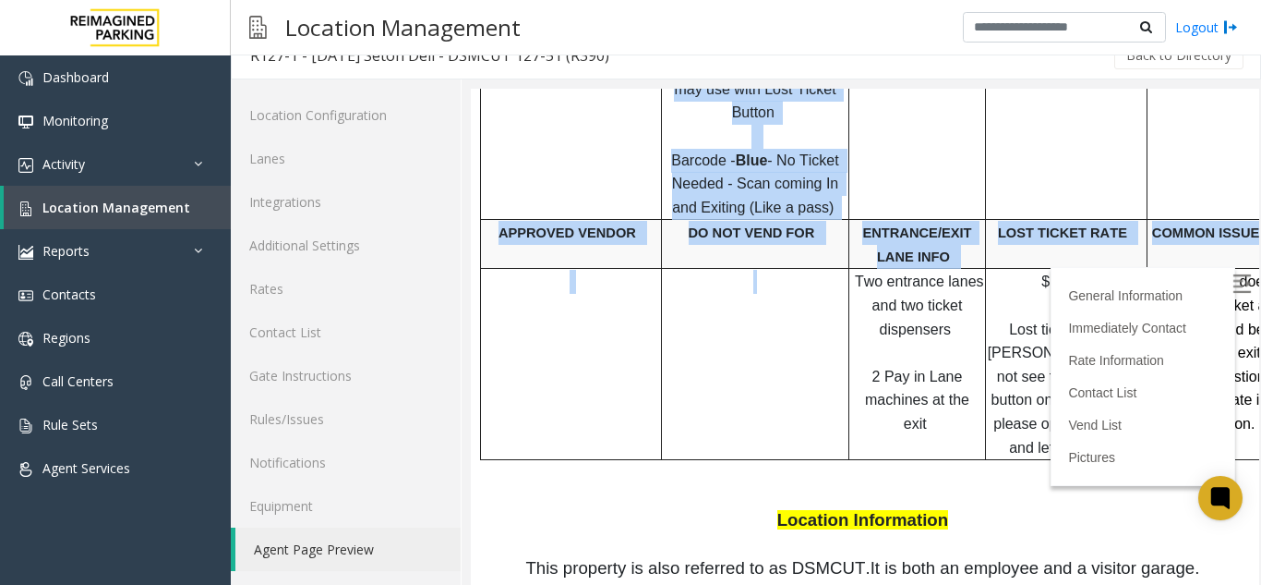
drag, startPoint x: 606, startPoint y: 176, endPoint x: 799, endPoint y: 303, distance: 230.8
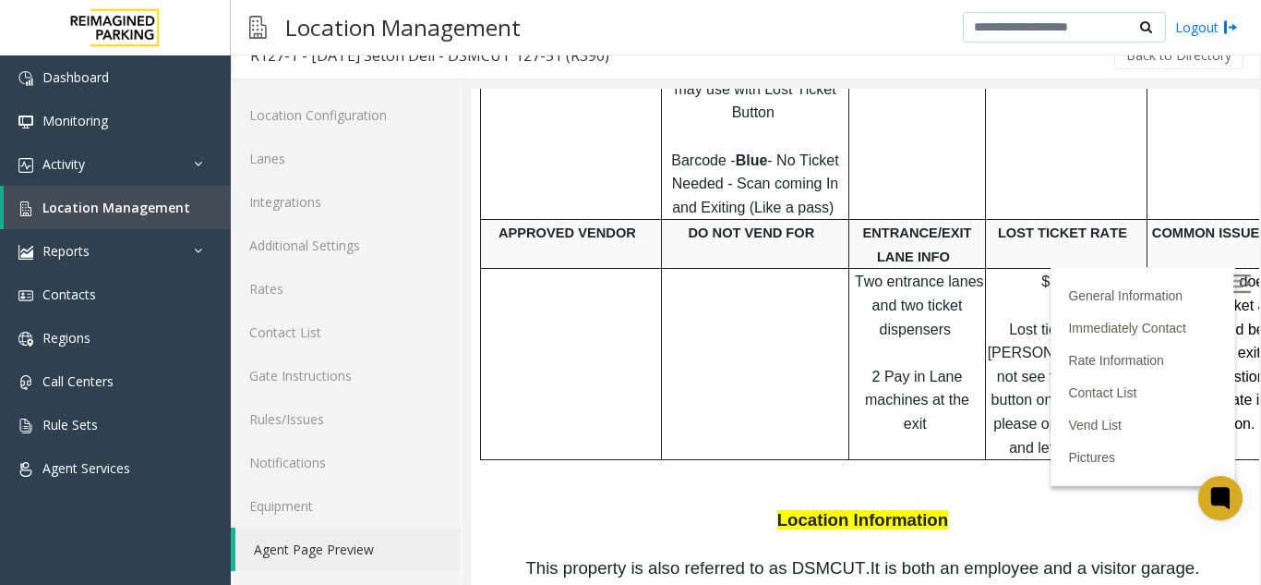
drag, startPoint x: 712, startPoint y: 316, endPoint x: 596, endPoint y: 443, distance: 172.6
click at [596, 533] on p at bounding box center [865, 545] width 761 height 24
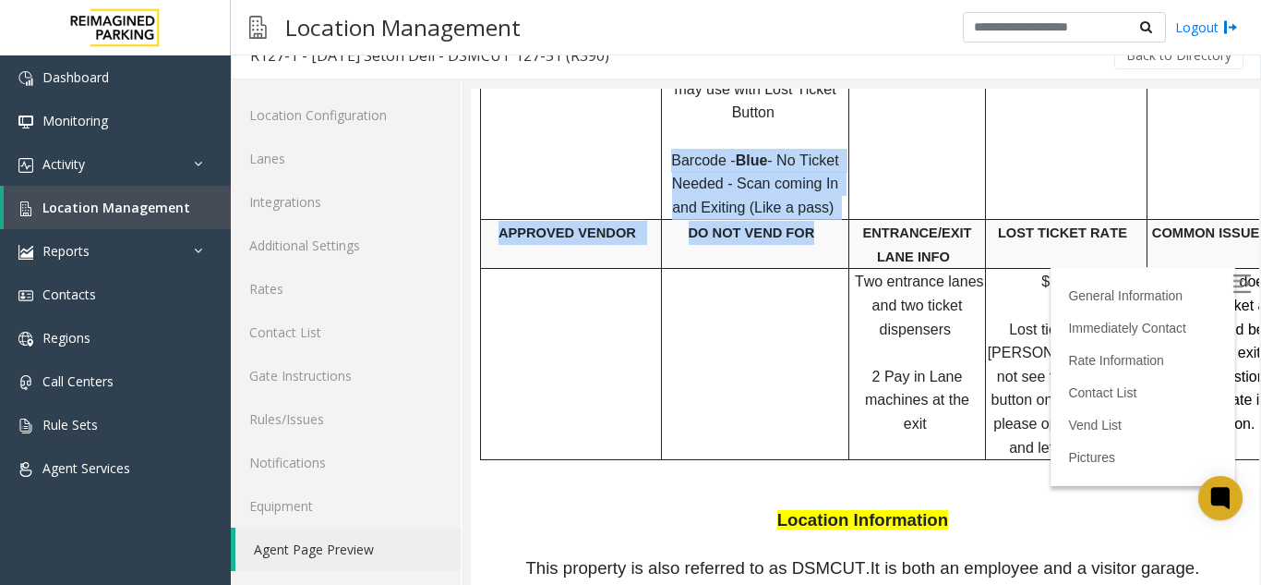
scroll to position [1245, 0]
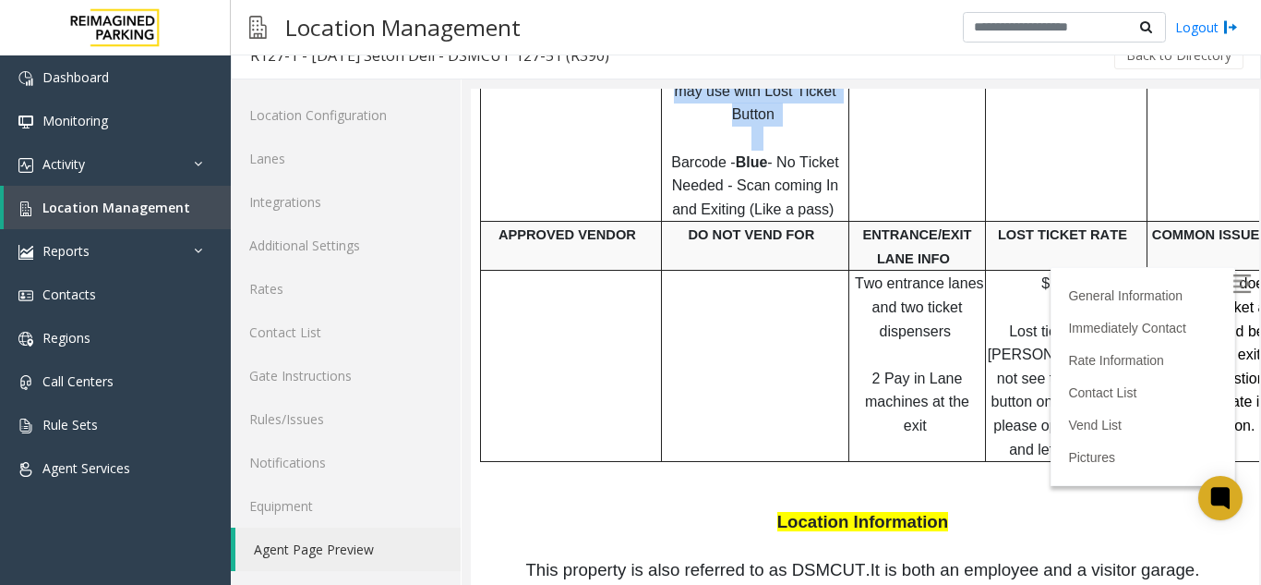
drag, startPoint x: 668, startPoint y: 95, endPoint x: 1232, endPoint y: 495, distance: 691.5
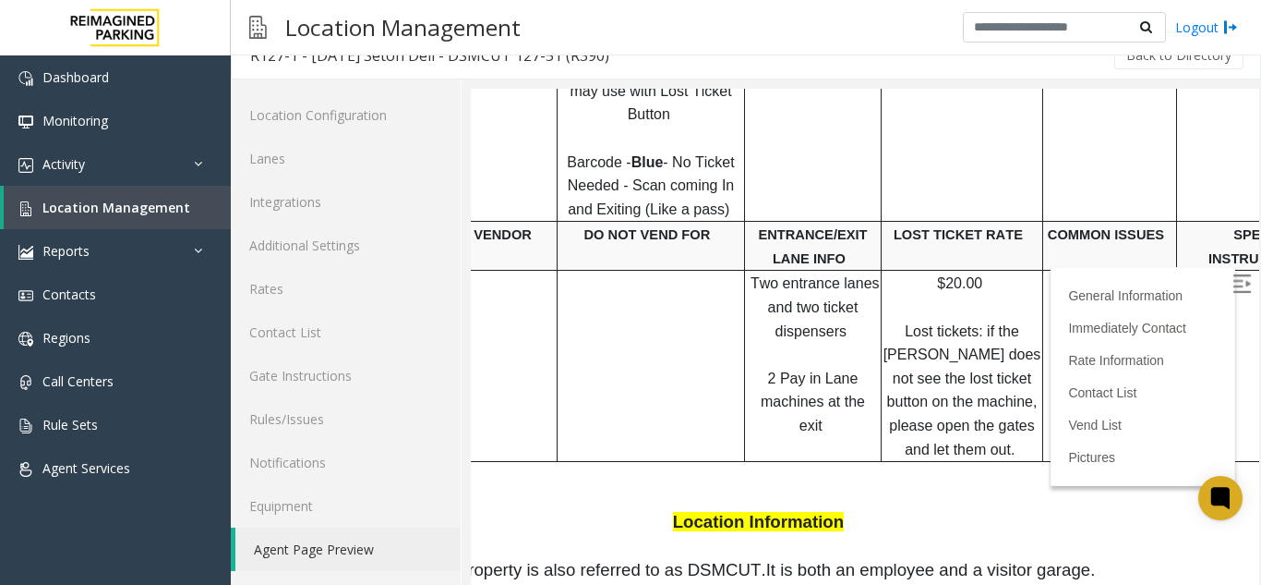
click at [974, 464] on p at bounding box center [760, 487] width 761 height 47
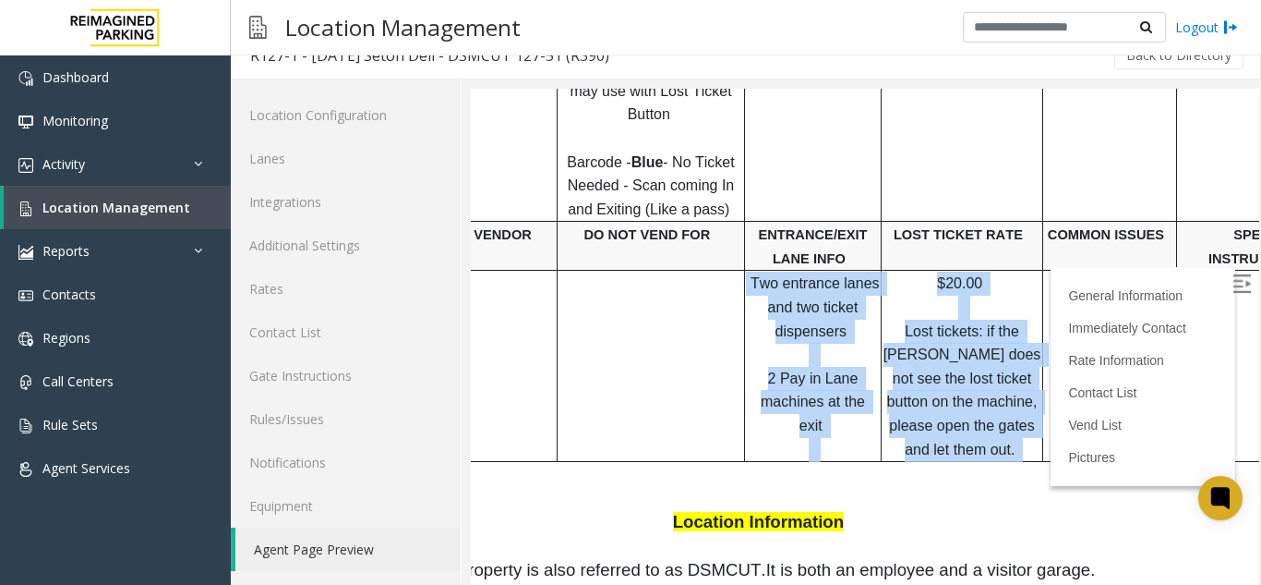
drag, startPoint x: 612, startPoint y: 222, endPoint x: 1052, endPoint y: 275, distance: 442.8
click at [1052, 275] on tr "T wo entrance lanes and two ticket dispensers 2 Pay in Lane machines at the exi…" at bounding box center [935, 366] width 1117 height 191
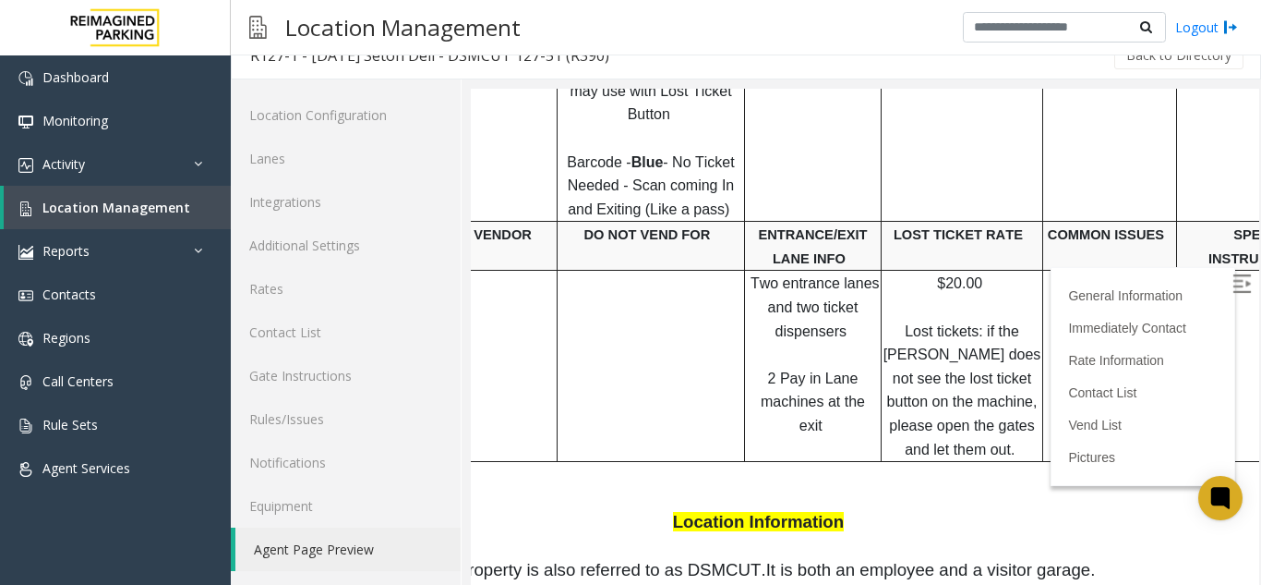
click at [847, 464] on p at bounding box center [760, 487] width 761 height 47
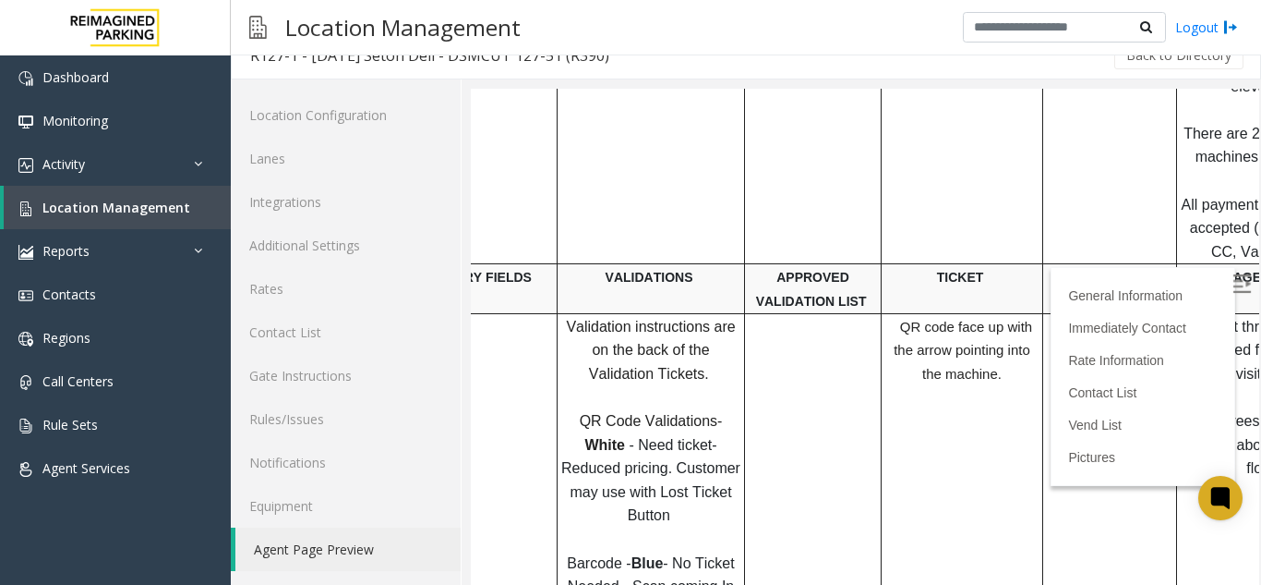
scroll to position [875, 104]
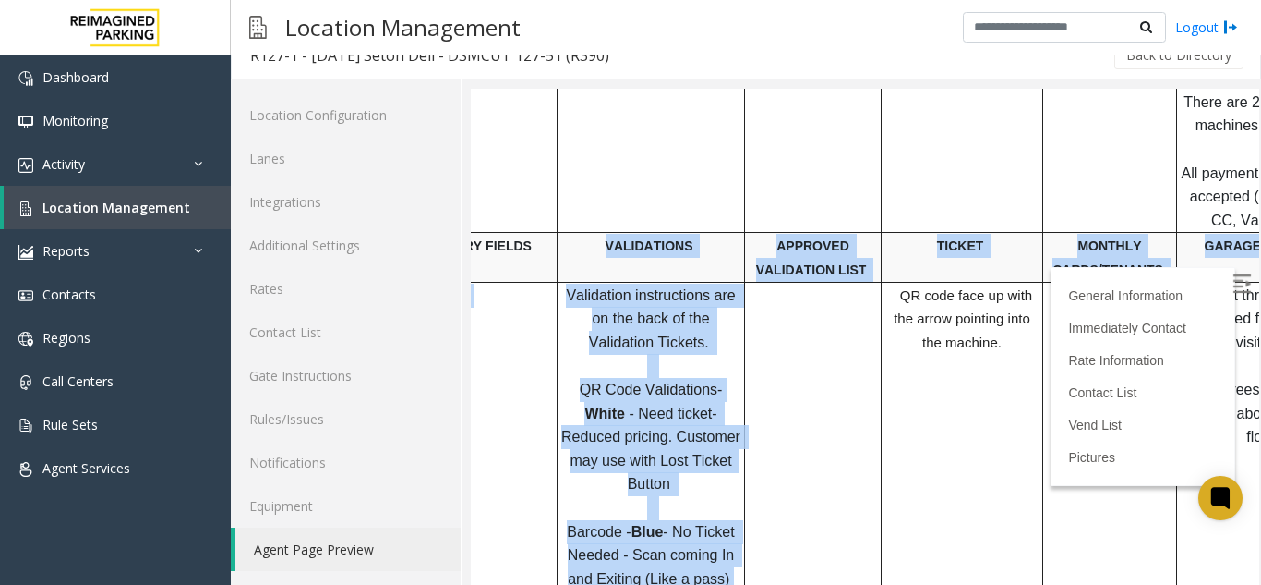
drag, startPoint x: 599, startPoint y: 201, endPoint x: 779, endPoint y: 520, distance: 366.0
click at [779, 520] on tbody "PARCS SOLAR WINDS USERNAME PASSWORD PARIS EQUIPMENT CARD INSERTION Amano one Pa…" at bounding box center [935, 340] width 1117 height 982
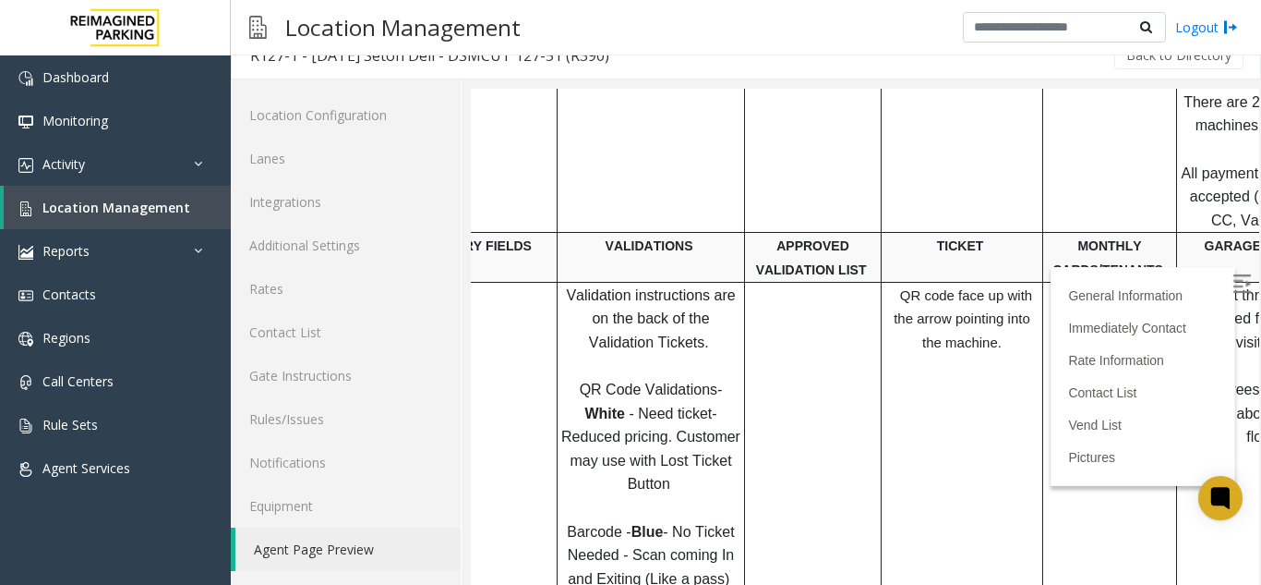
drag, startPoint x: 815, startPoint y: 330, endPoint x: 691, endPoint y: 104, distance: 257.5
click at [691, 104] on td at bounding box center [651, 77] width 187 height 309
